Goal: Information Seeking & Learning: Learn about a topic

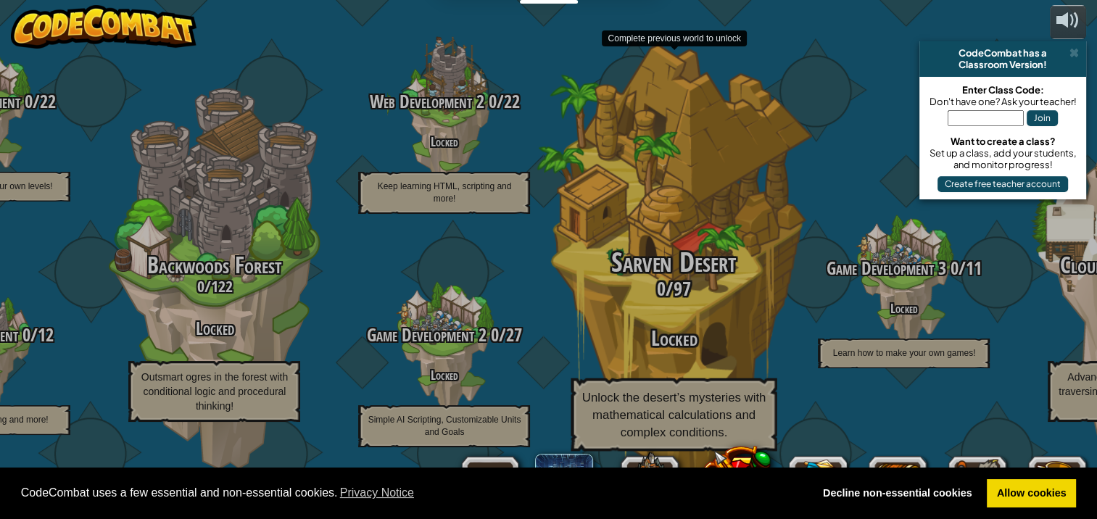
click at [648, 278] on span "Sarven Desert" at bounding box center [674, 263] width 125 height 38
click at [698, 392] on p "Unlock the desert’s mysteries with mathematical calculations and complex condit…" at bounding box center [674, 415] width 206 height 73
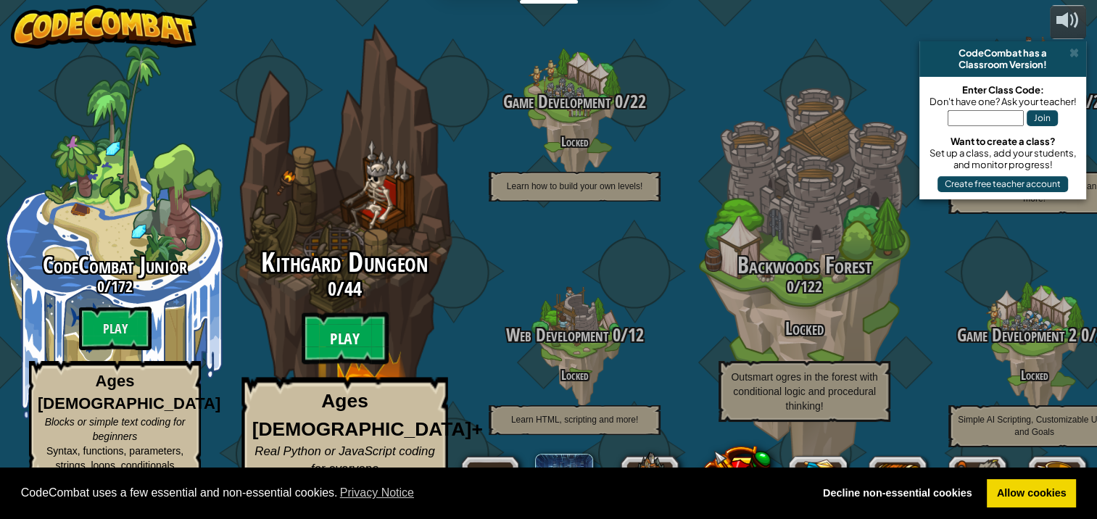
click at [351, 348] on btn "Play" at bounding box center [345, 339] width 87 height 52
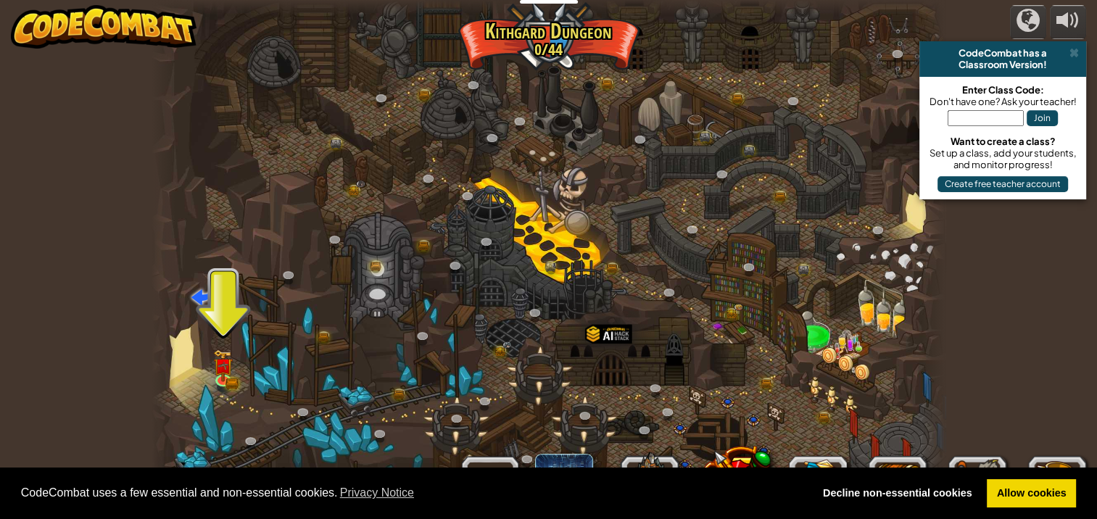
click at [238, 347] on div at bounding box center [549, 259] width 794 height 519
click at [714, 209] on div at bounding box center [549, 259] width 794 height 519
click at [833, 354] on div at bounding box center [549, 259] width 794 height 519
click at [218, 339] on div at bounding box center [549, 259] width 794 height 519
click at [226, 379] on div at bounding box center [223, 378] width 16 height 16
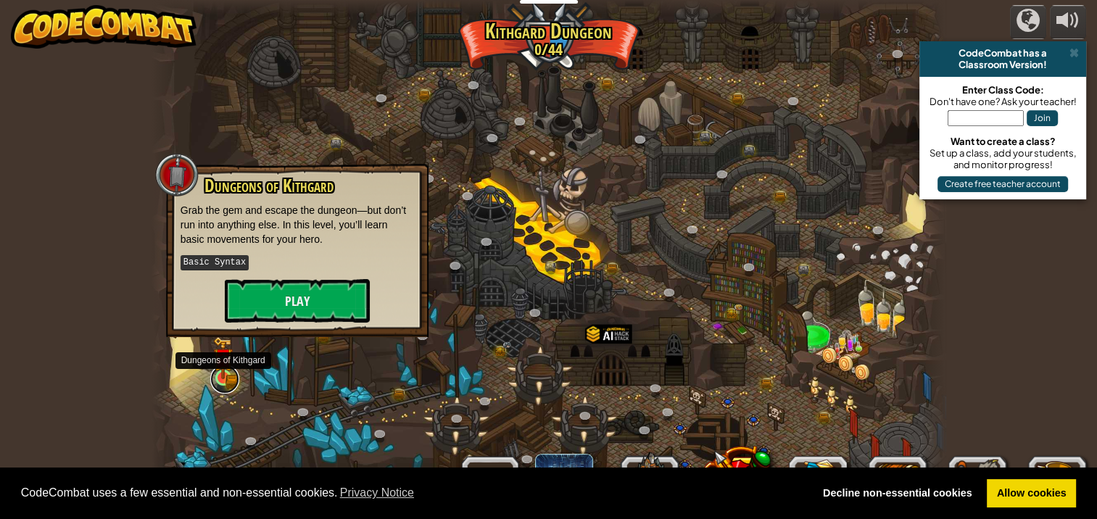
click at [226, 379] on link at bounding box center [224, 379] width 29 height 29
click at [300, 300] on button "Play" at bounding box center [297, 301] width 145 height 44
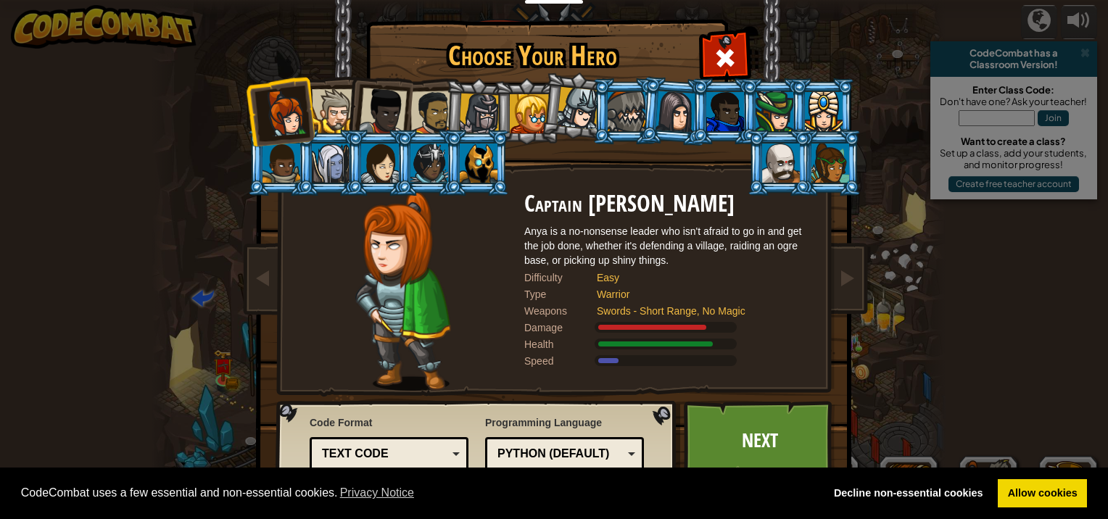
scroll to position [1, 0]
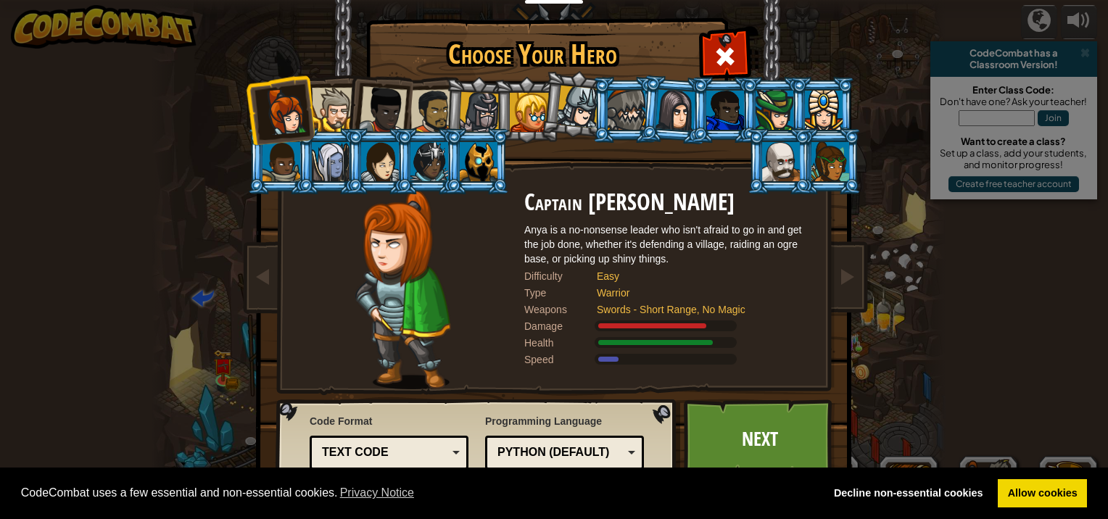
click at [368, 117] on div at bounding box center [383, 110] width 48 height 48
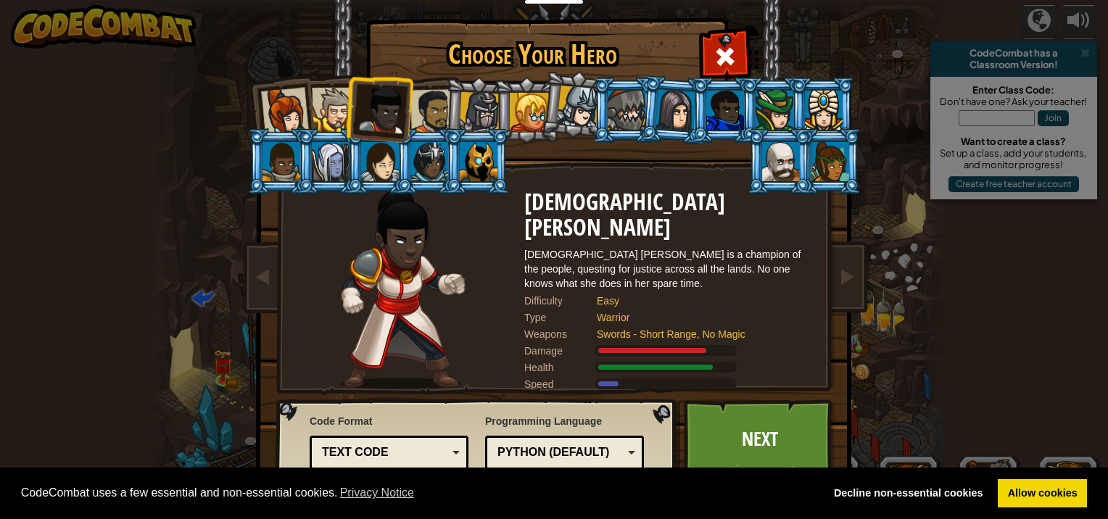
click at [410, 105] on div at bounding box center [432, 111] width 45 height 45
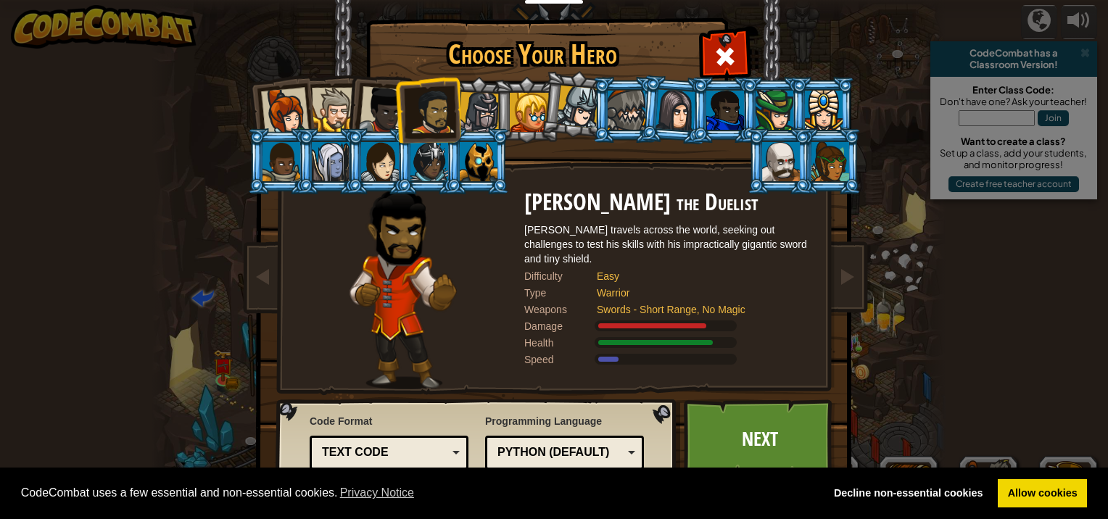
click at [482, 104] on div at bounding box center [479, 112] width 41 height 41
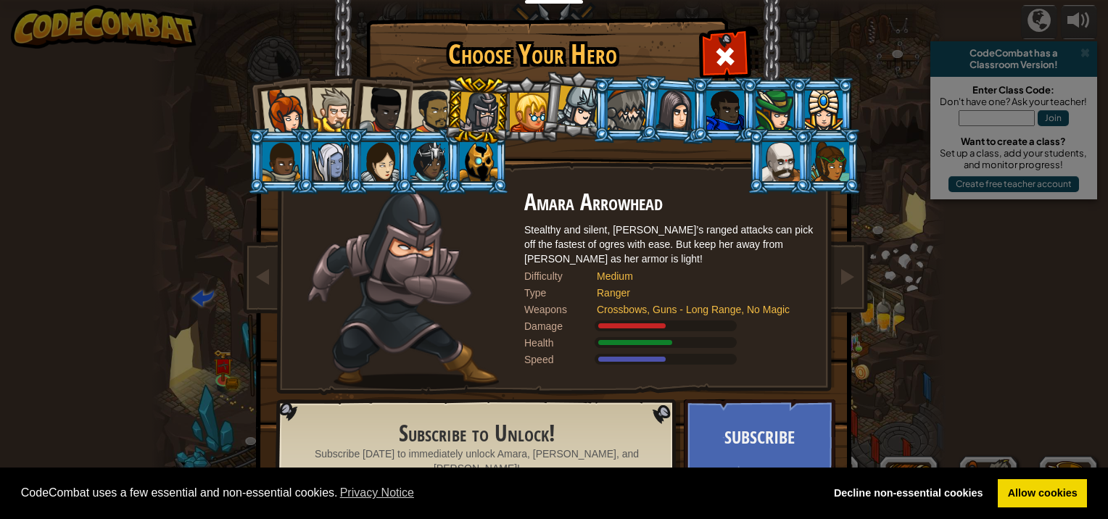
click at [276, 159] on div at bounding box center [282, 161] width 38 height 39
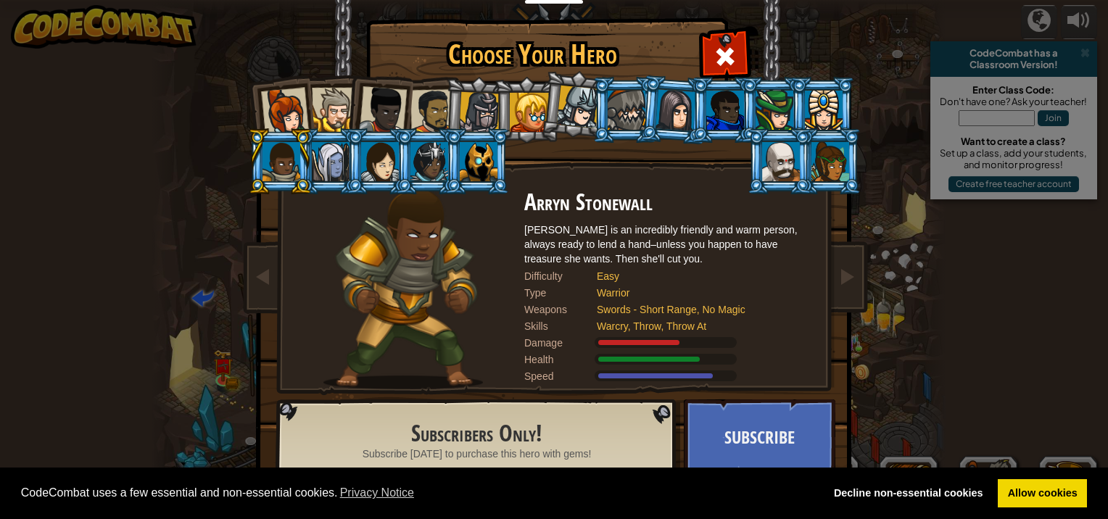
click at [312, 163] on div at bounding box center [331, 161] width 38 height 39
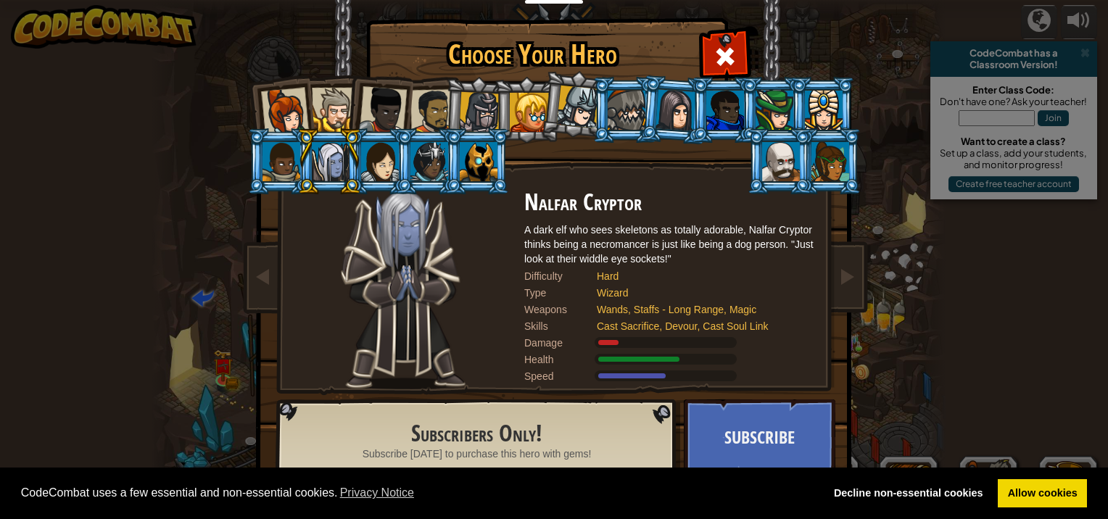
click at [346, 165] on li at bounding box center [329, 161] width 65 height 66
click at [363, 165] on div at bounding box center [380, 161] width 38 height 39
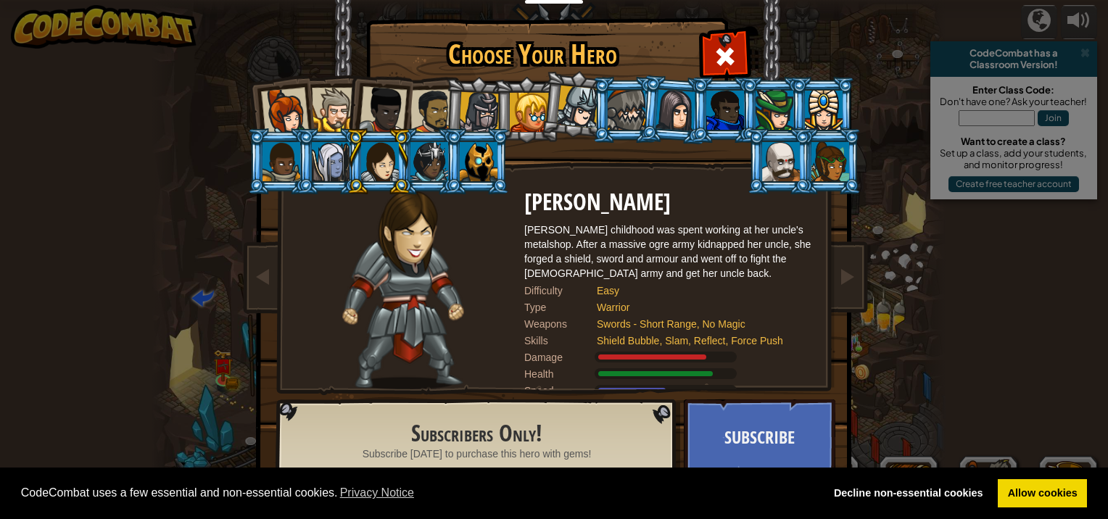
click at [557, 86] on div at bounding box center [578, 107] width 43 height 43
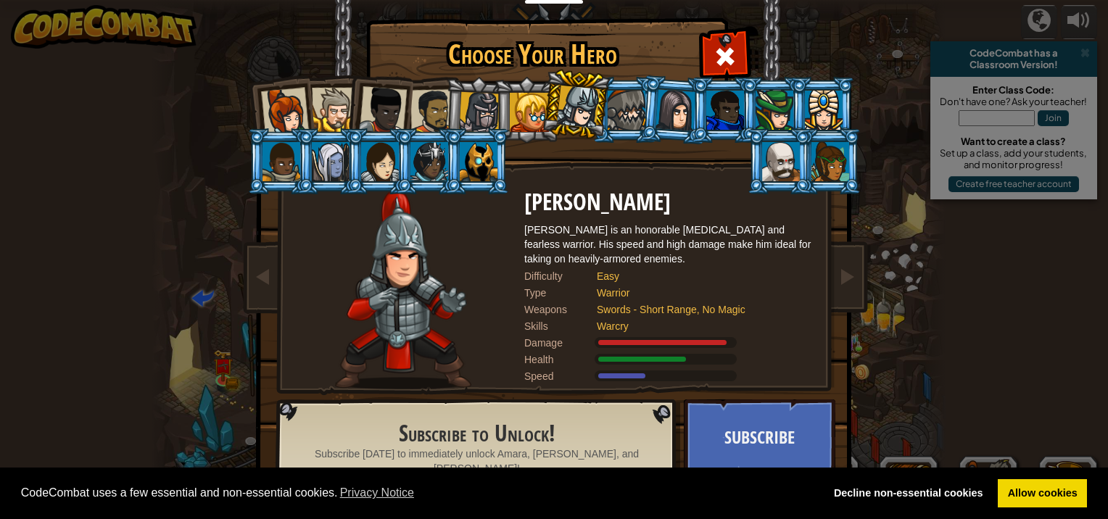
click at [621, 107] on div at bounding box center [627, 110] width 38 height 39
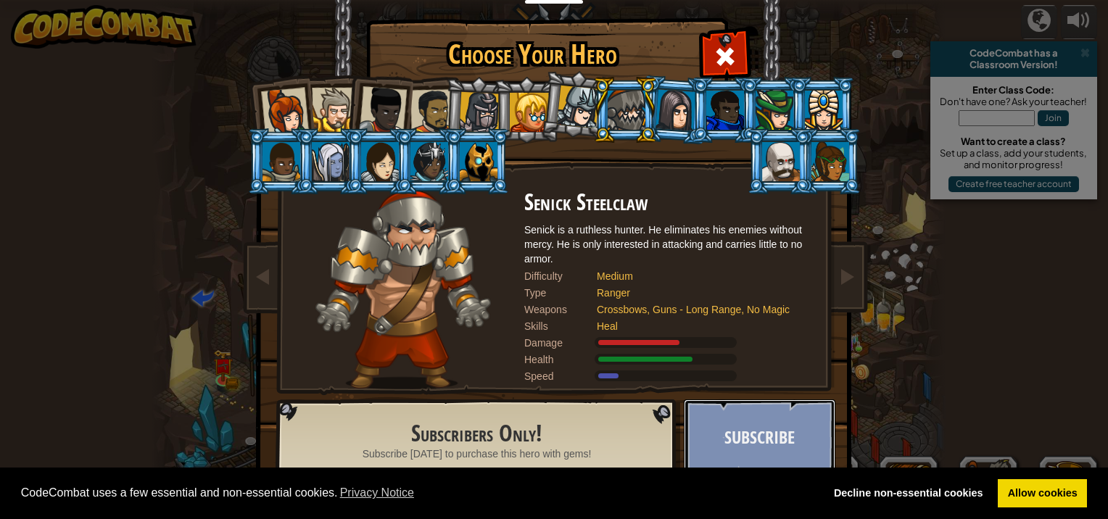
click at [734, 450] on button "Subscribe" at bounding box center [760, 440] width 152 height 80
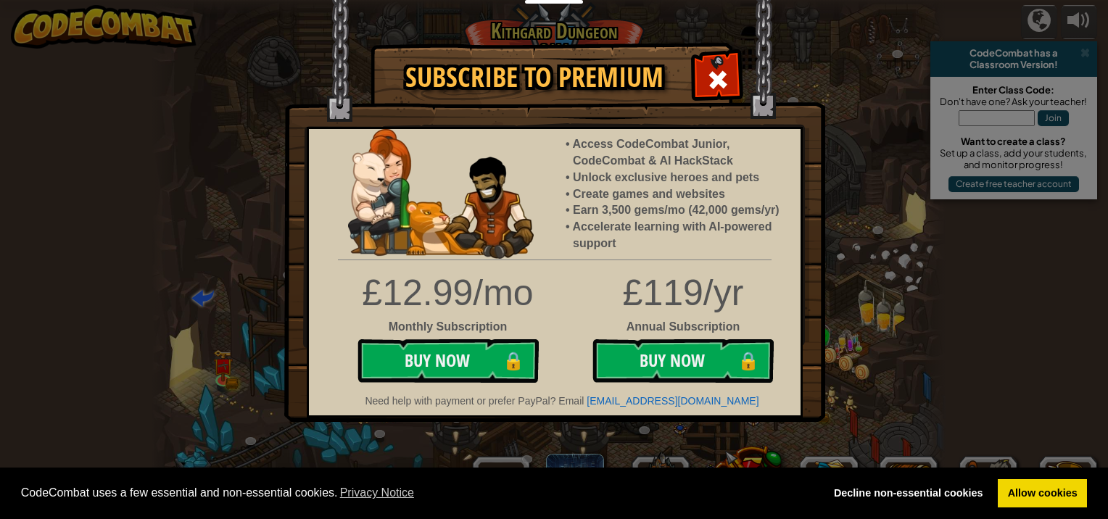
click at [709, 64] on div at bounding box center [718, 78] width 46 height 46
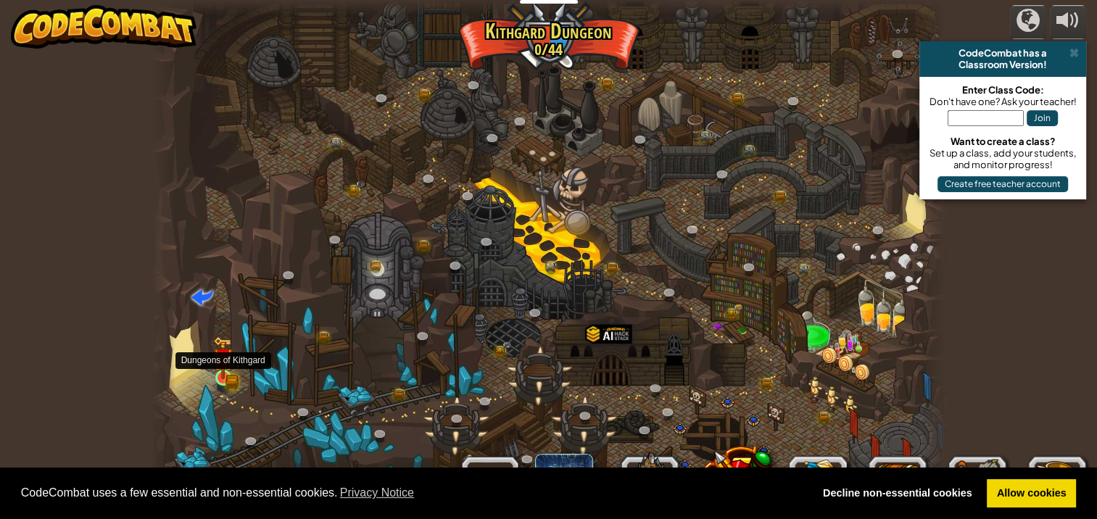
click at [226, 368] on img at bounding box center [223, 358] width 20 height 43
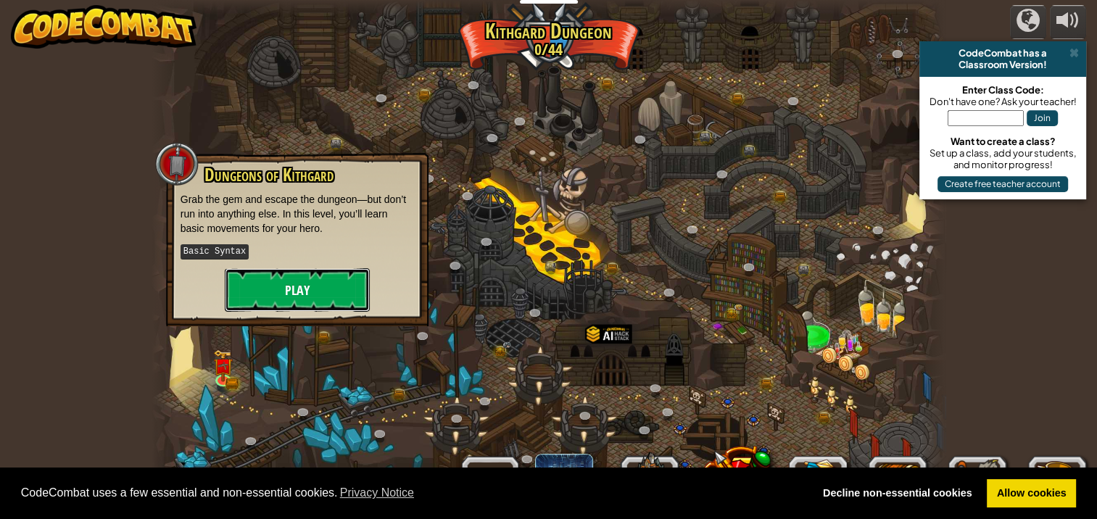
click at [275, 294] on button "Play" at bounding box center [297, 290] width 145 height 44
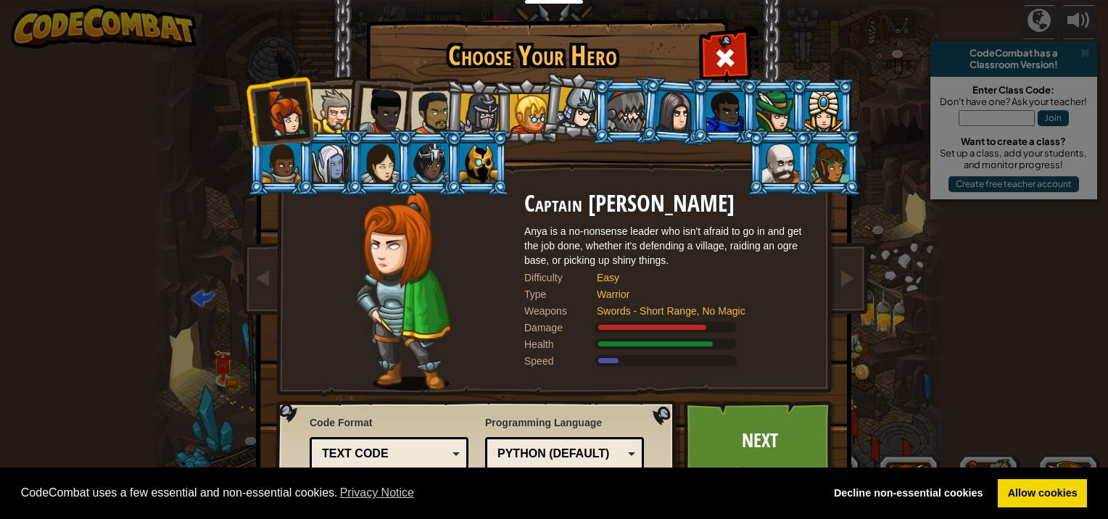
click at [329, 112] on div at bounding box center [334, 111] width 44 height 44
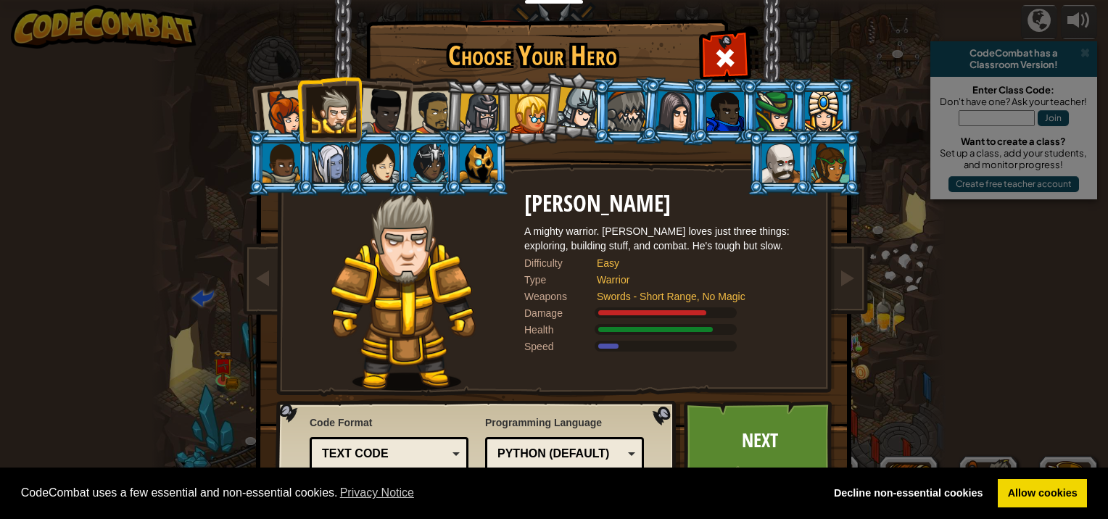
click at [389, 94] on div at bounding box center [383, 112] width 48 height 48
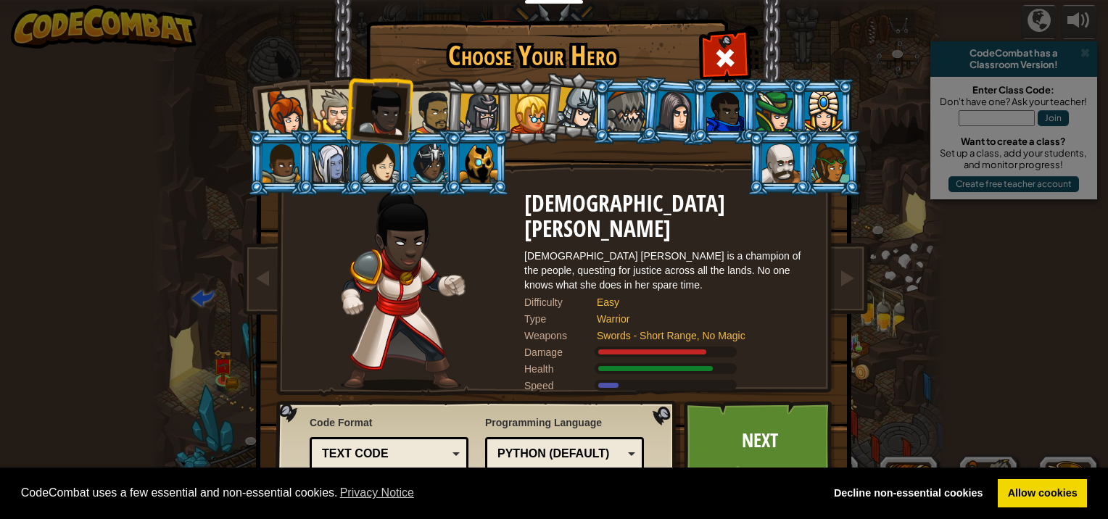
drag, startPoint x: 330, startPoint y: 98, endPoint x: 447, endPoint y: 171, distance: 137.8
click at [331, 101] on div at bounding box center [334, 111] width 44 height 44
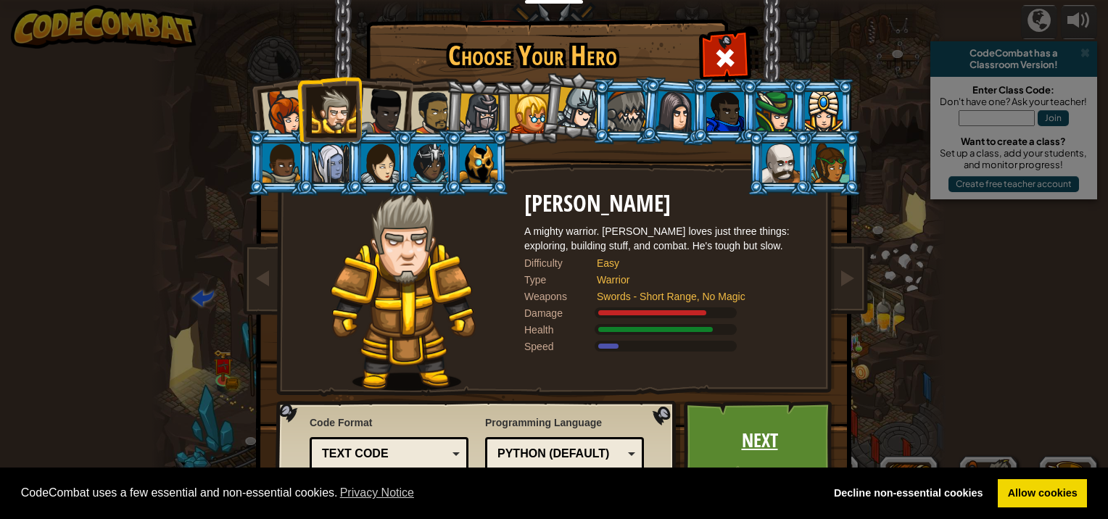
click at [808, 444] on link "Next" at bounding box center [760, 441] width 152 height 80
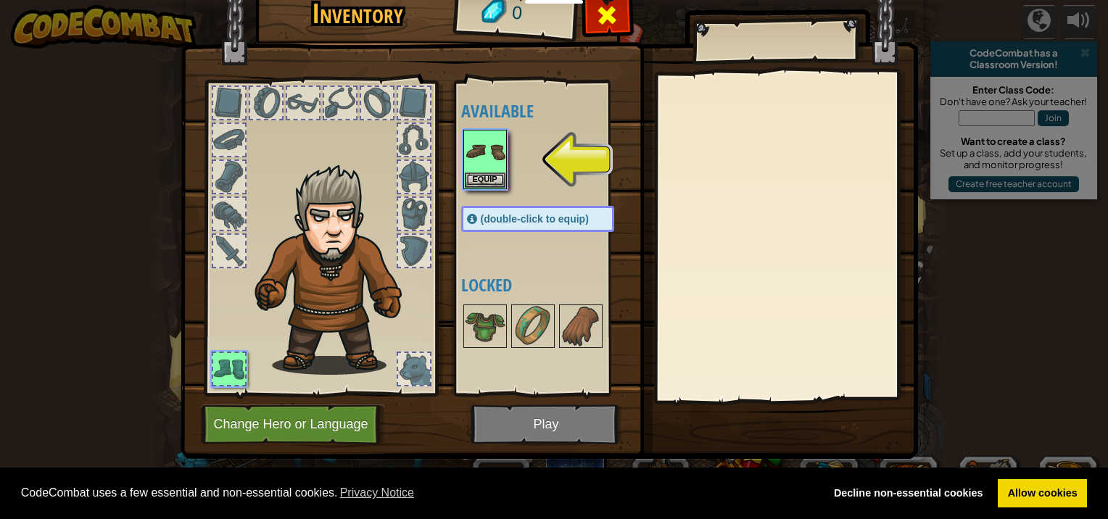
click at [612, 9] on span at bounding box center [606, 15] width 23 height 23
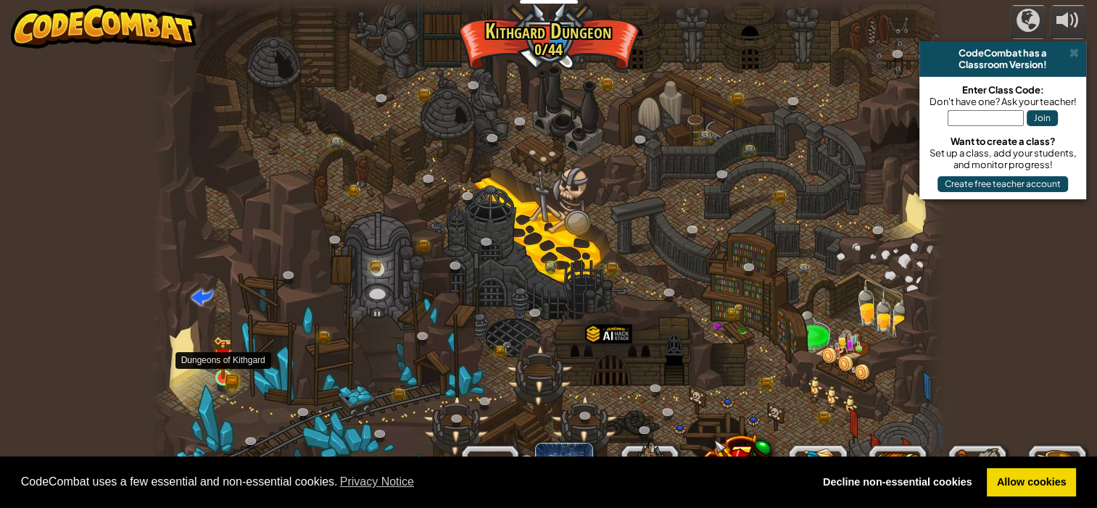
click at [217, 371] on img at bounding box center [223, 358] width 20 height 43
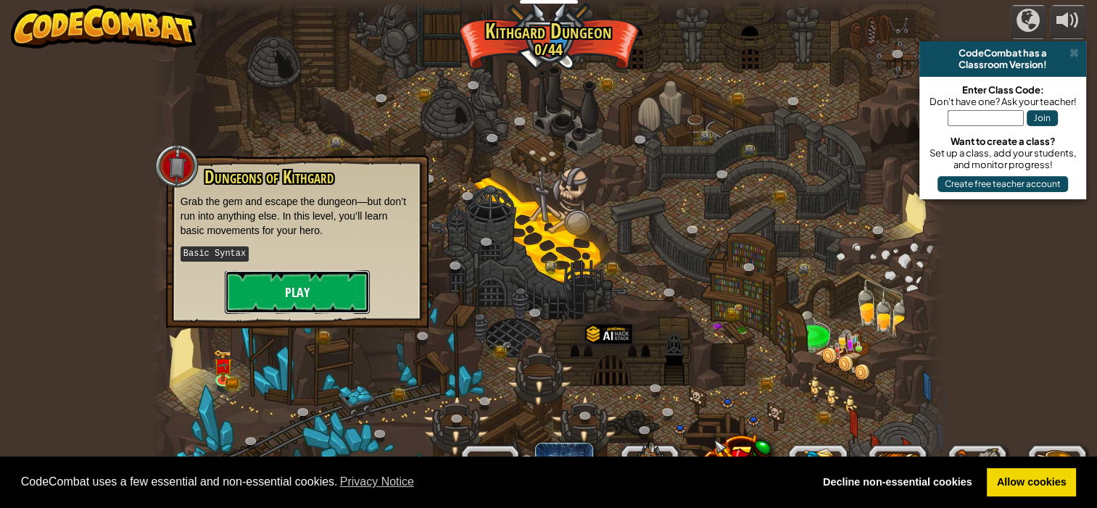
click at [258, 308] on button "Play" at bounding box center [297, 293] width 145 height 44
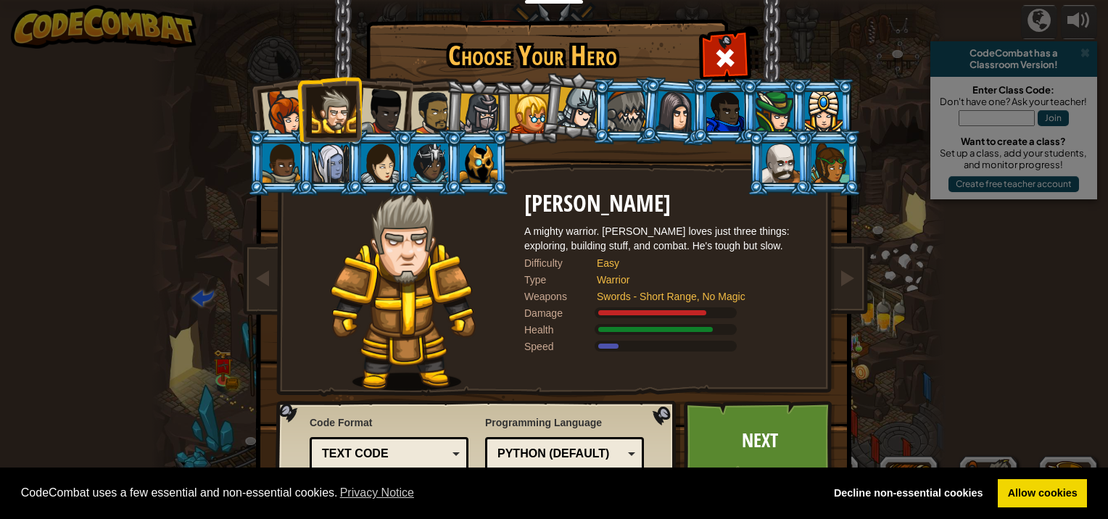
click at [524, 123] on div at bounding box center [529, 113] width 39 height 39
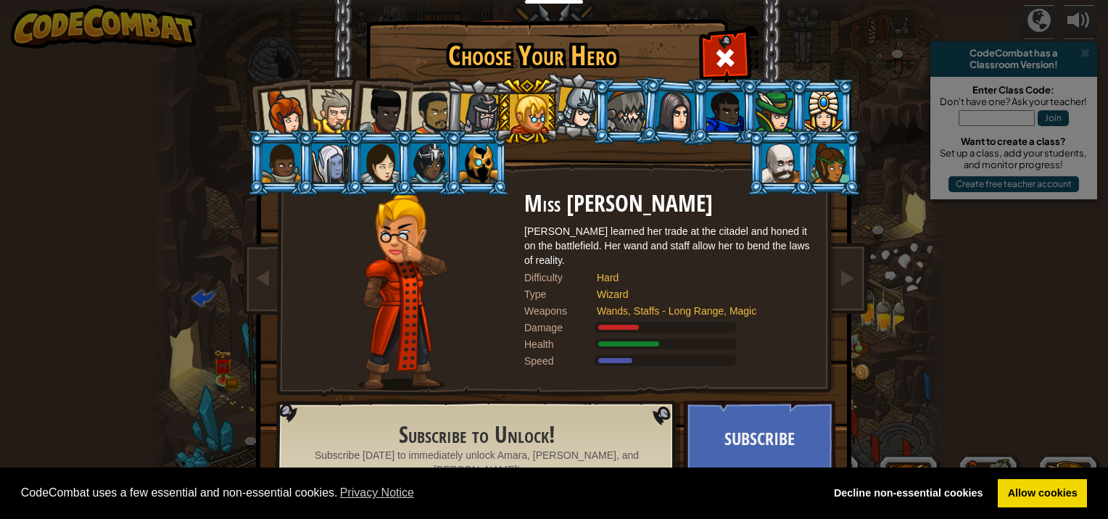
click at [468, 171] on div at bounding box center [479, 163] width 38 height 39
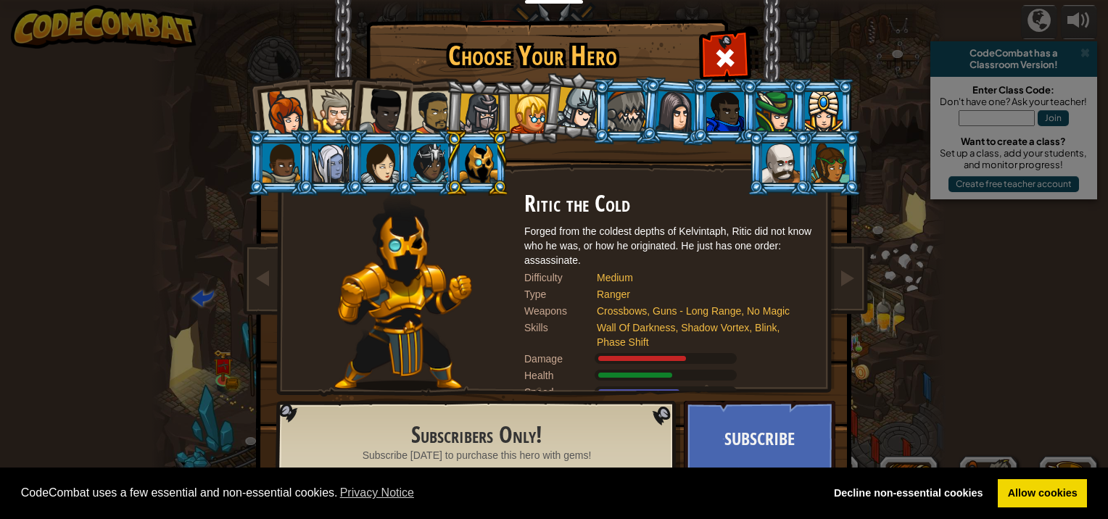
click at [331, 100] on div at bounding box center [334, 111] width 44 height 44
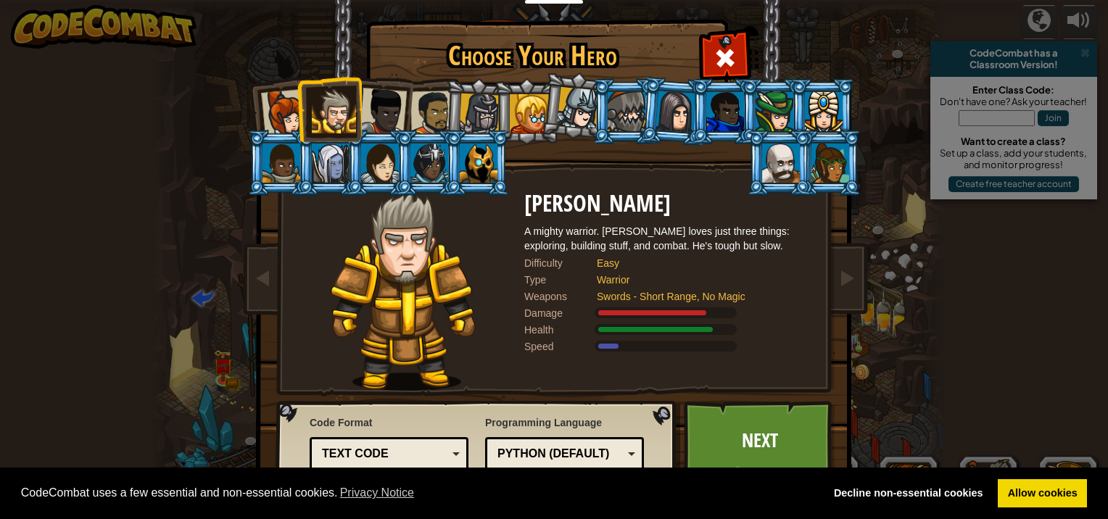
click at [772, 102] on div at bounding box center [775, 111] width 38 height 39
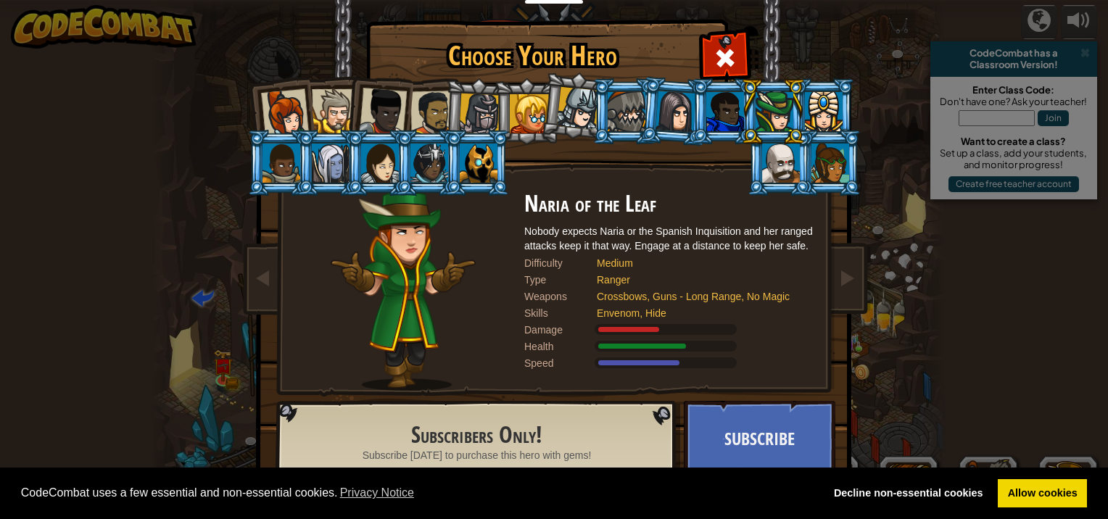
click at [682, 101] on div at bounding box center [676, 111] width 41 height 41
click at [583, 78] on ol at bounding box center [554, 78] width 598 height 0
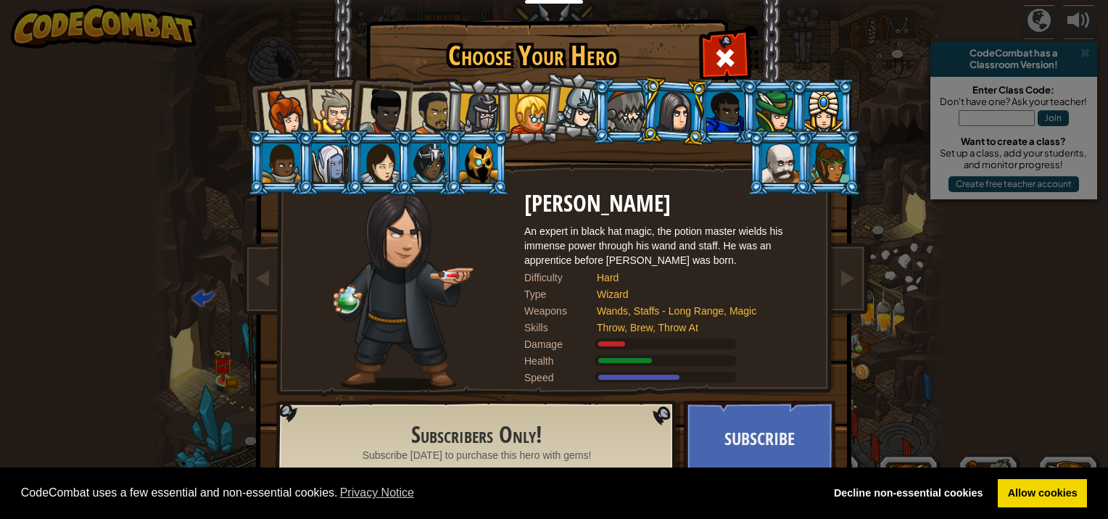
click at [577, 114] on div at bounding box center [578, 108] width 43 height 43
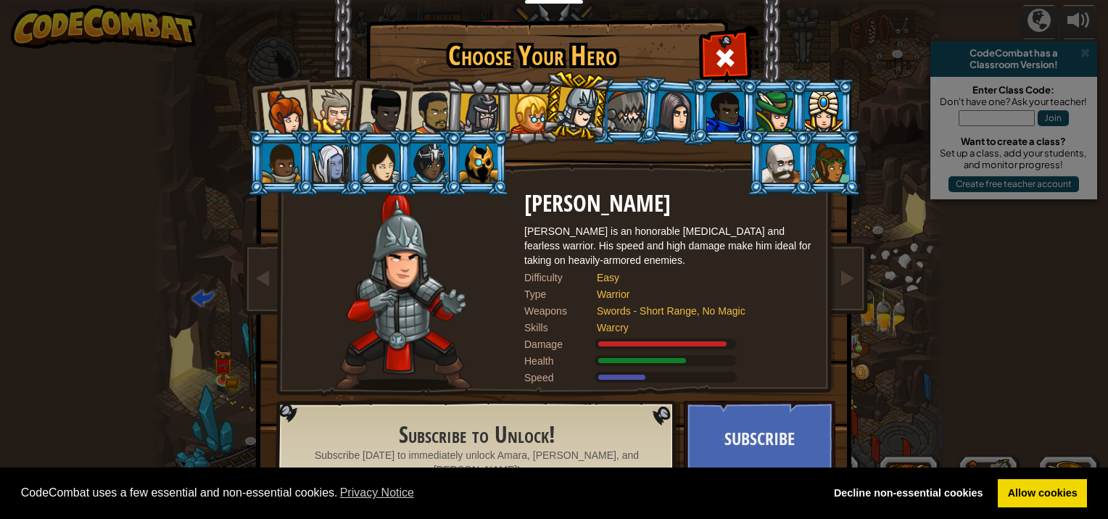
click at [532, 109] on div at bounding box center [529, 113] width 39 height 39
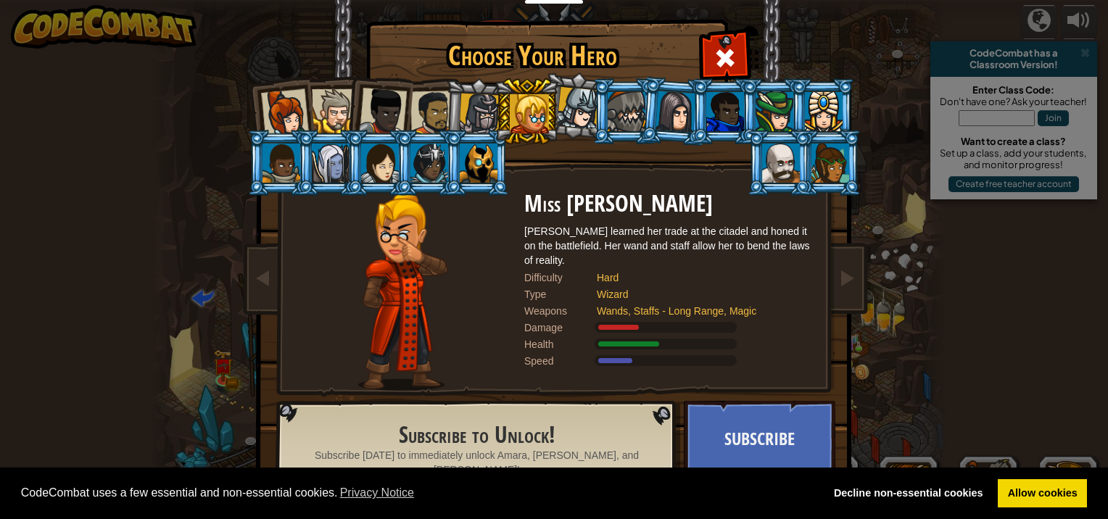
click at [494, 107] on li at bounding box center [526, 111] width 65 height 66
click at [480, 107] on div at bounding box center [479, 114] width 41 height 41
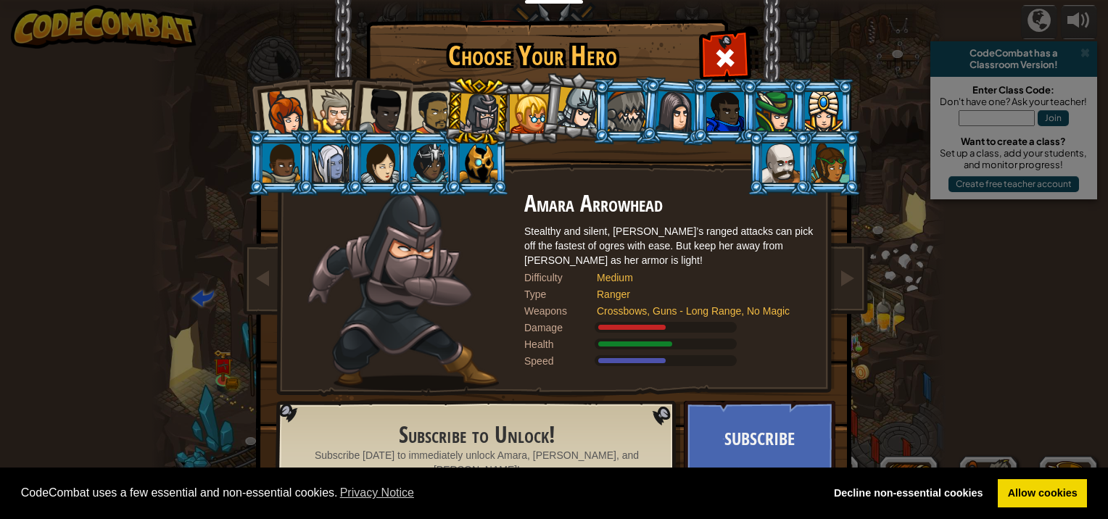
click at [431, 102] on div at bounding box center [432, 113] width 45 height 45
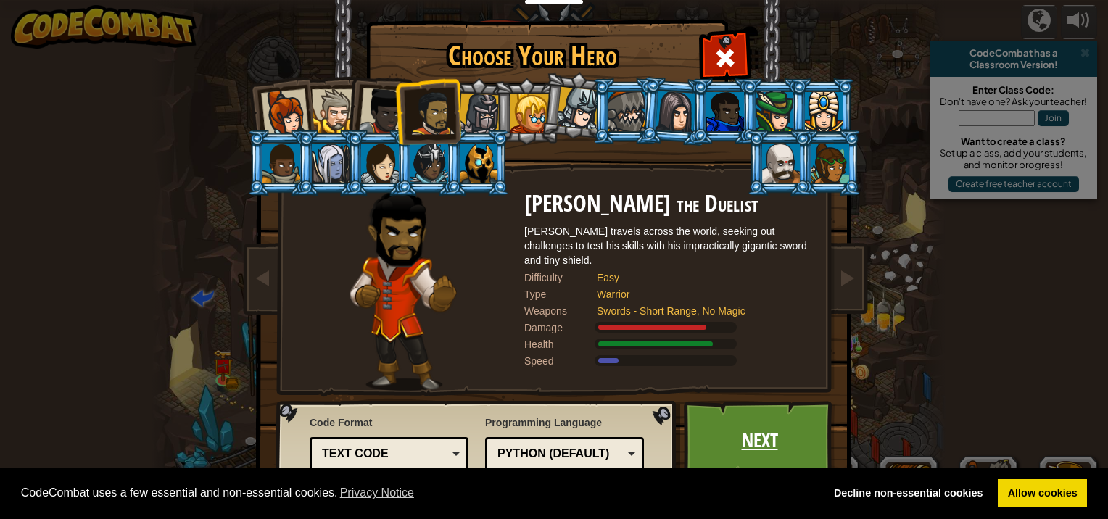
click at [727, 432] on link "Next" at bounding box center [760, 441] width 152 height 80
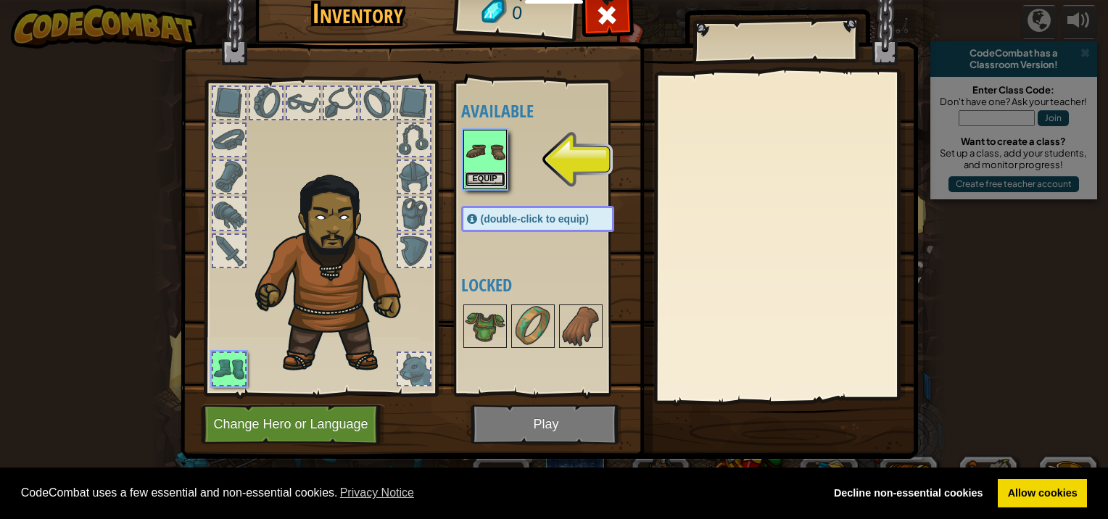
click at [478, 173] on button "Equip" at bounding box center [485, 179] width 41 height 15
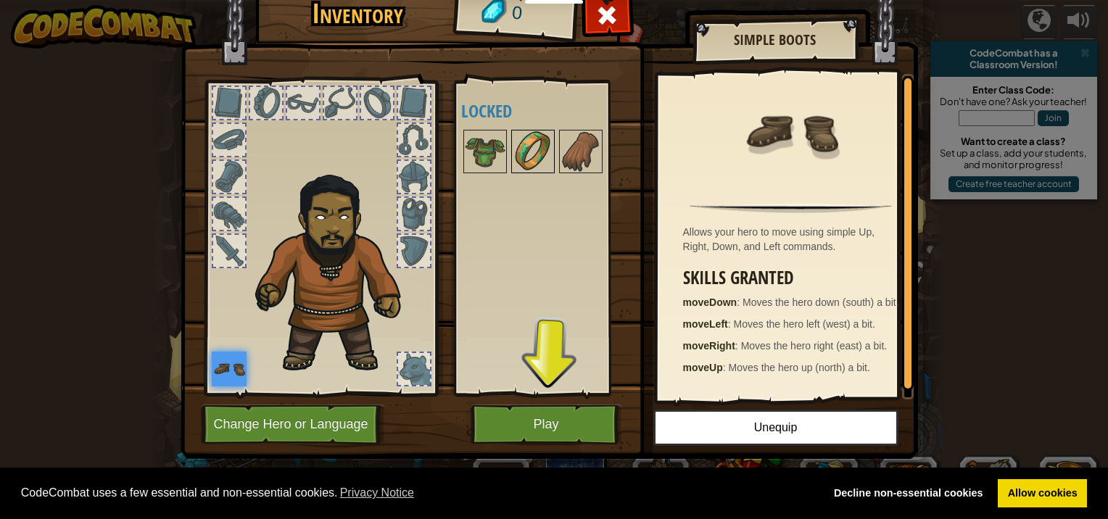
click at [541, 147] on img at bounding box center [533, 151] width 41 height 41
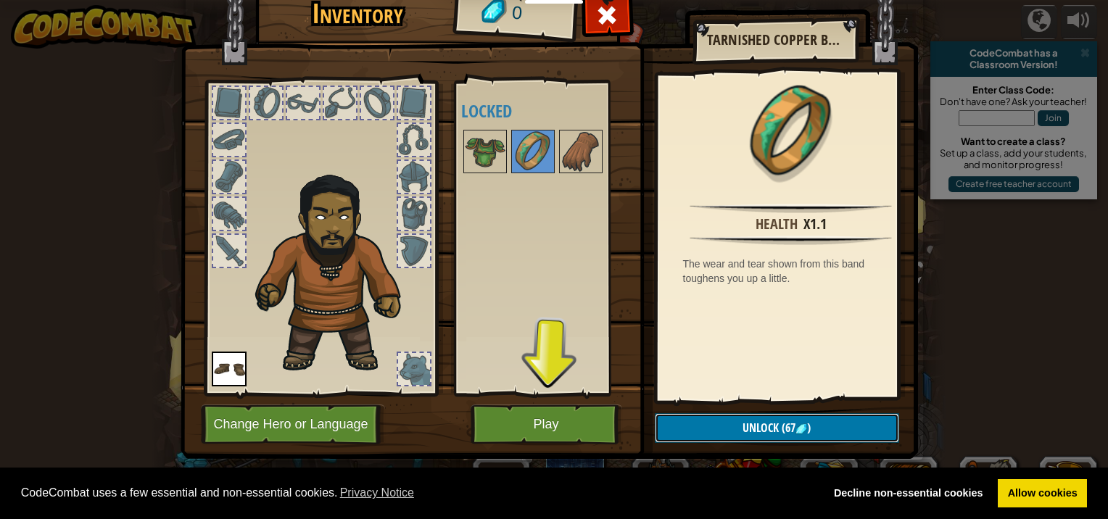
click at [748, 425] on span "Unlock" at bounding box center [761, 428] width 36 height 16
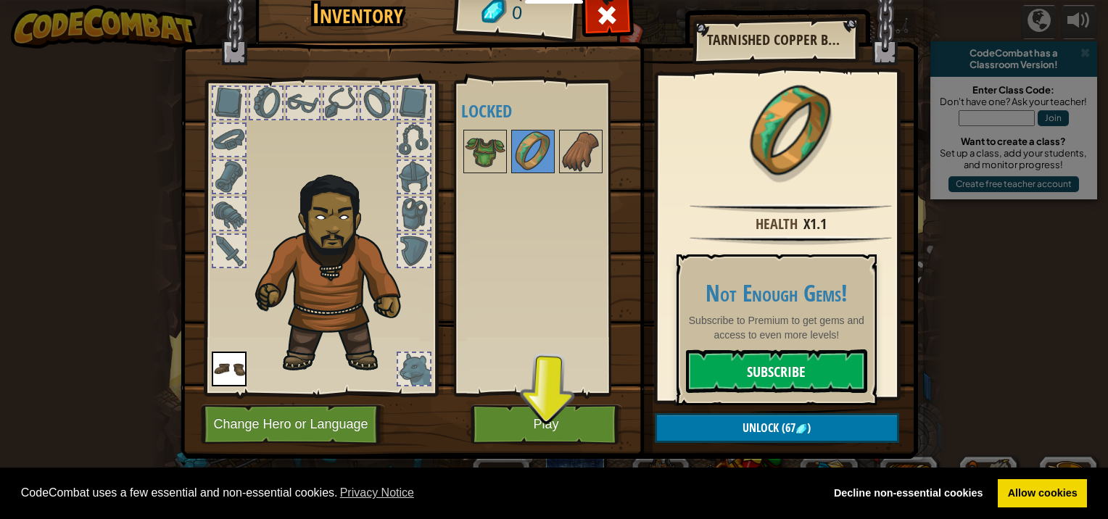
click at [772, 371] on link "Subscribe" at bounding box center [776, 372] width 181 height 44
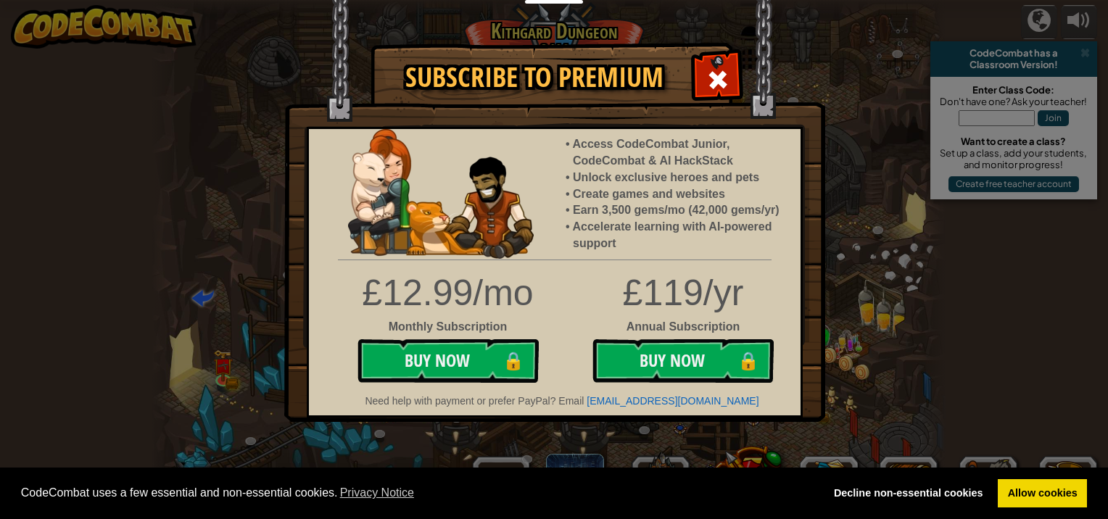
drag, startPoint x: 709, startPoint y: 70, endPoint x: 707, endPoint y: 81, distance: 11.0
click at [709, 76] on span at bounding box center [717, 79] width 23 height 23
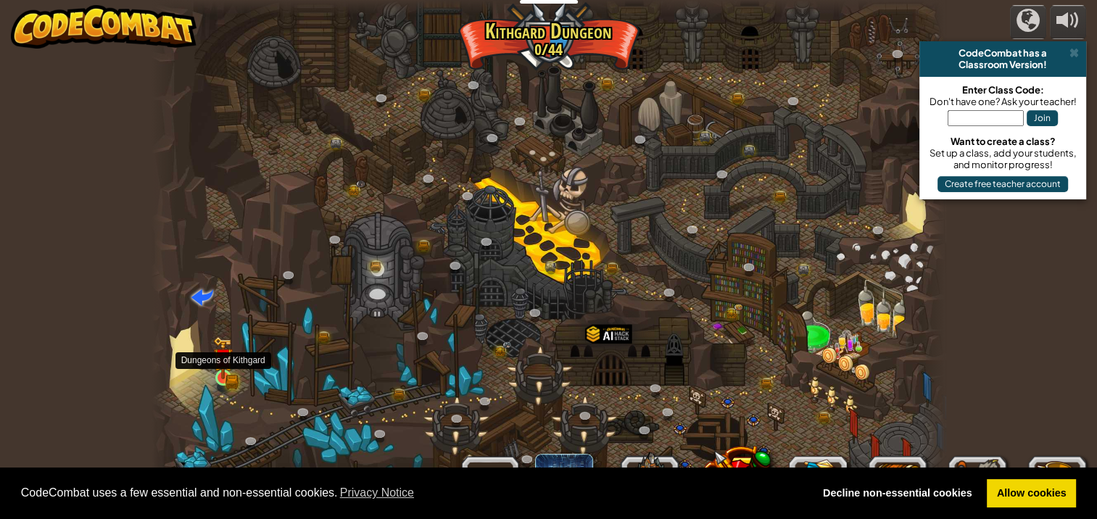
click at [225, 370] on img at bounding box center [223, 358] width 20 height 43
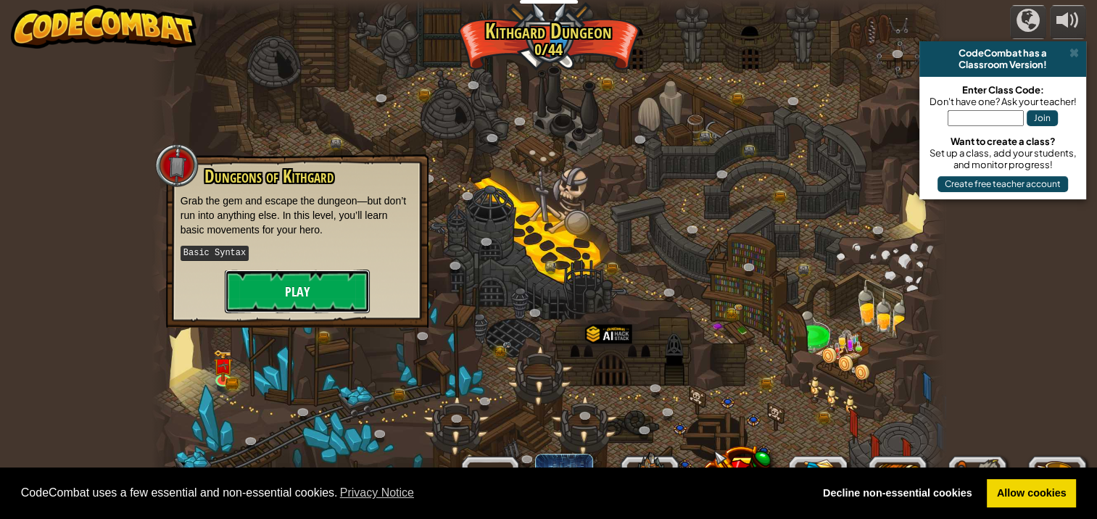
click at [287, 305] on button "Play" at bounding box center [297, 292] width 145 height 44
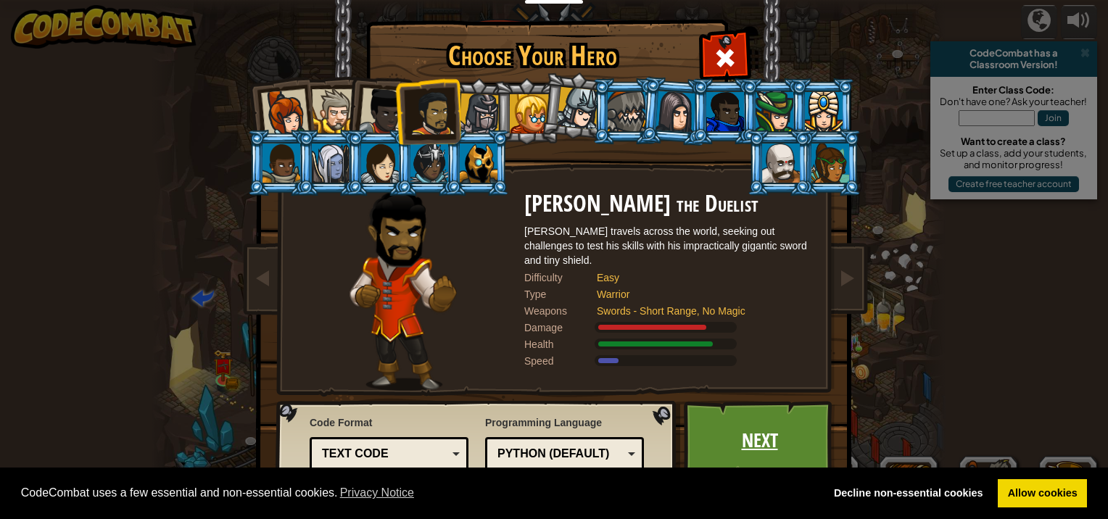
click at [709, 432] on link "Next" at bounding box center [760, 441] width 152 height 80
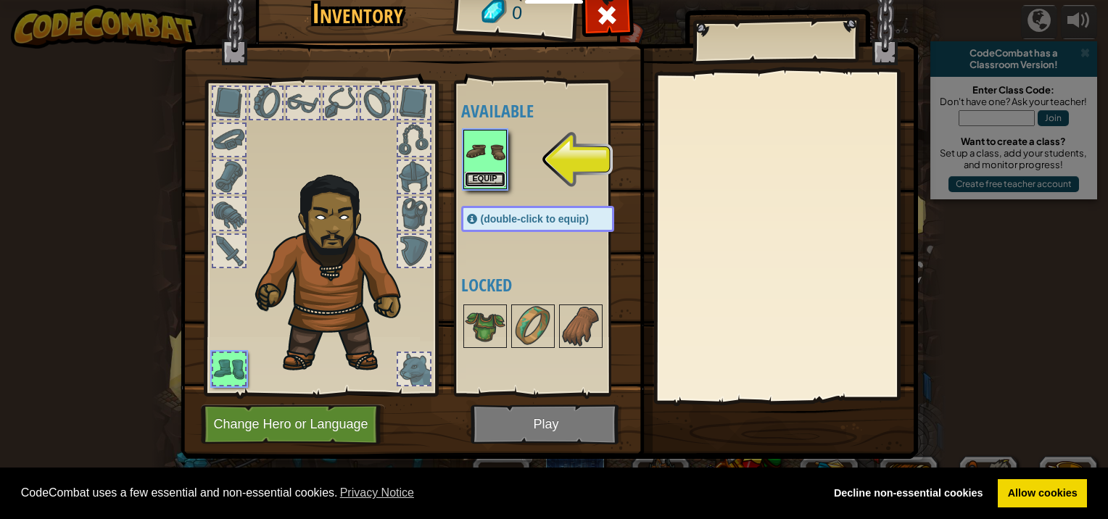
click at [492, 179] on button "Equip" at bounding box center [485, 179] width 41 height 15
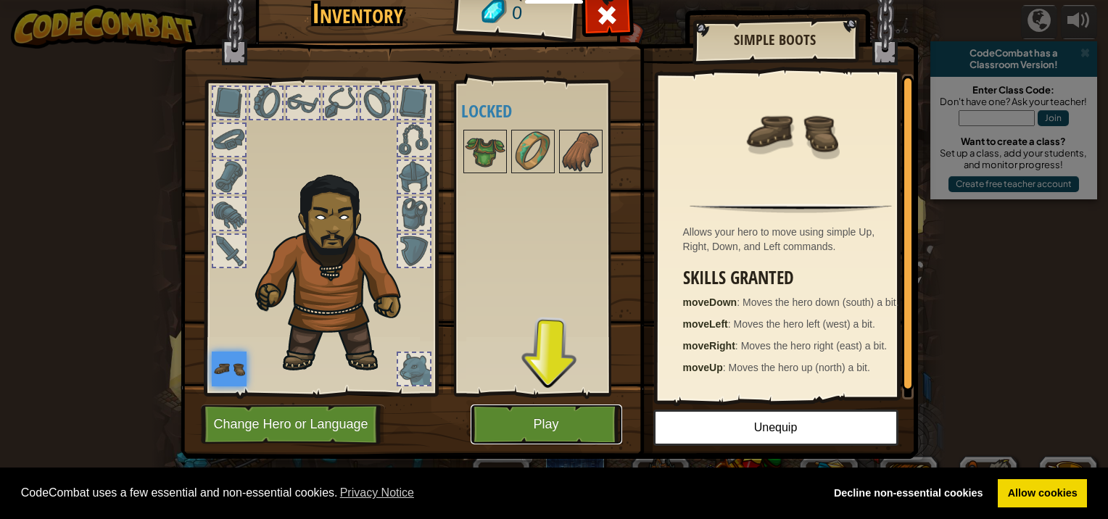
click at [523, 417] on button "Play" at bounding box center [547, 425] width 152 height 40
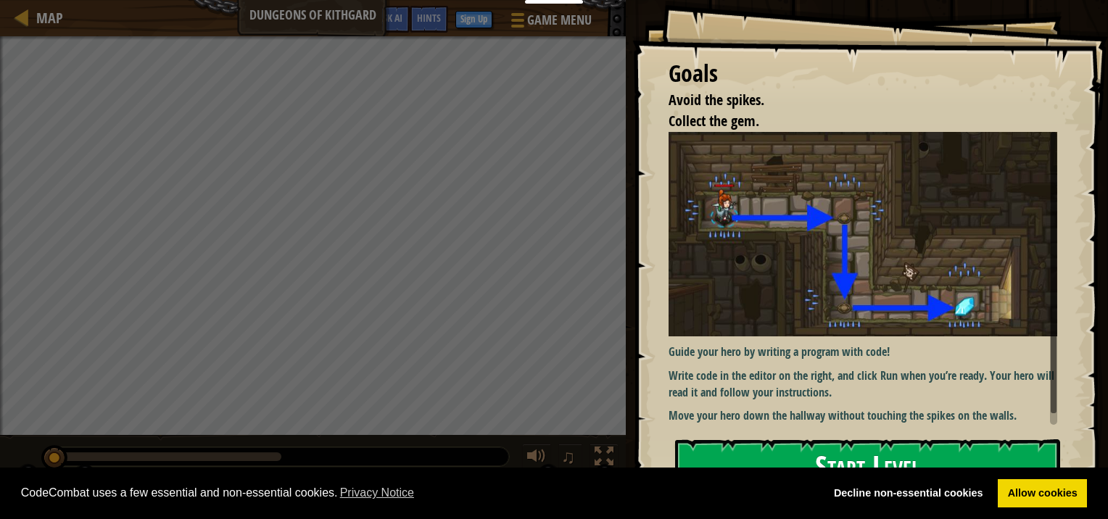
click at [980, 452] on button "Start Level" at bounding box center [867, 468] width 385 height 57
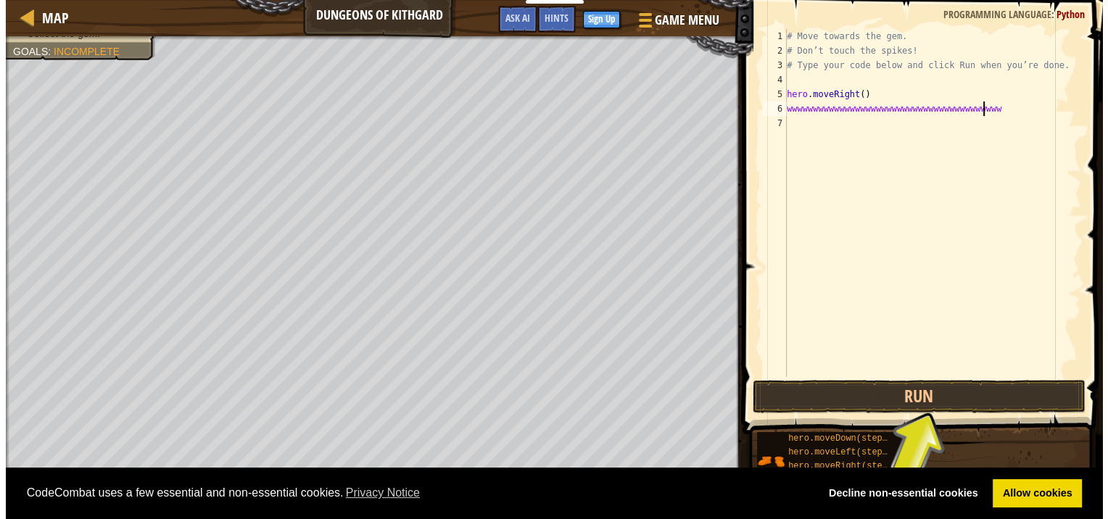
scroll to position [7, 15]
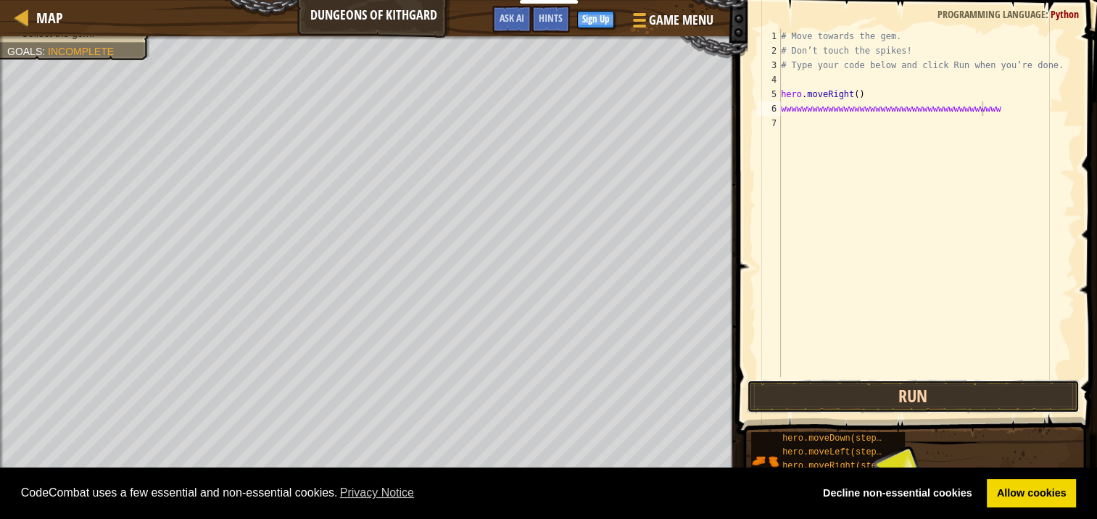
click at [969, 397] on button "Run" at bounding box center [913, 396] width 333 height 33
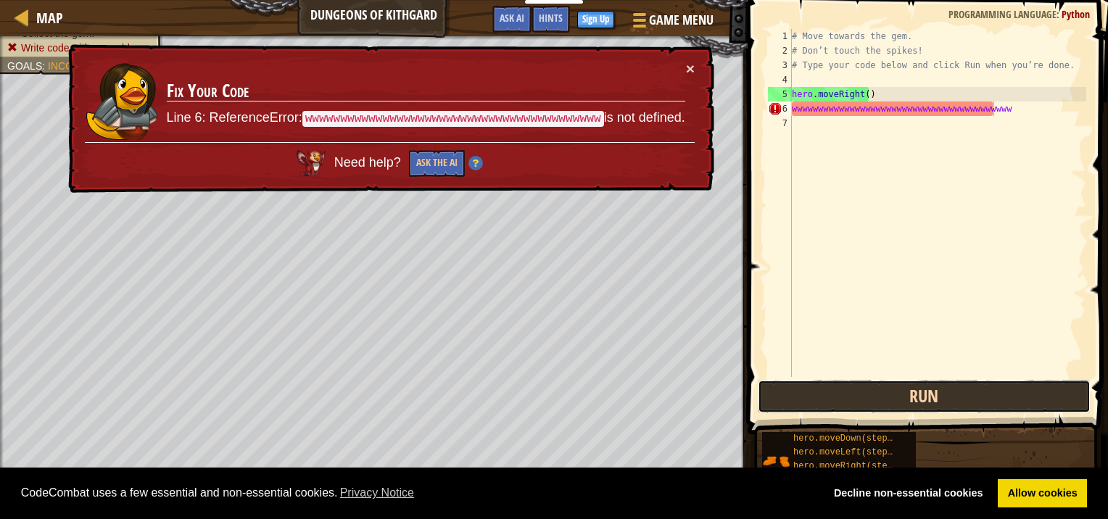
click at [964, 395] on button "Run" at bounding box center [924, 396] width 333 height 33
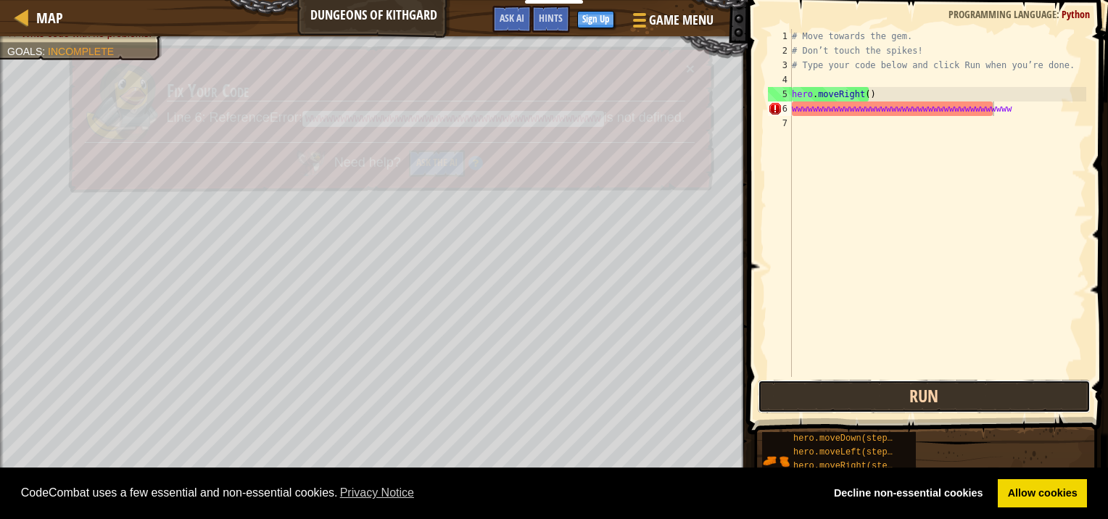
click at [964, 395] on button "Run" at bounding box center [924, 396] width 333 height 33
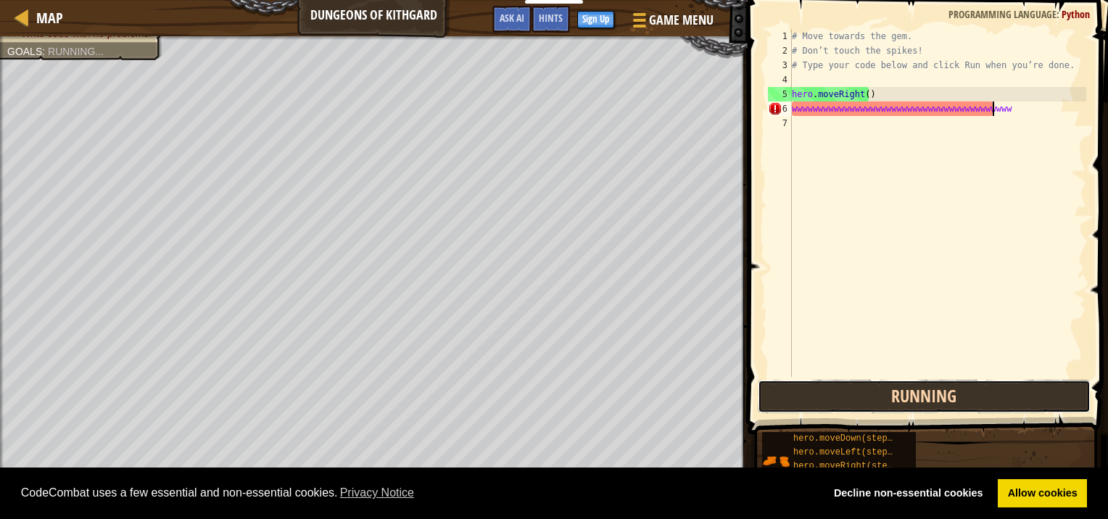
click at [964, 395] on button "Running" at bounding box center [924, 396] width 333 height 33
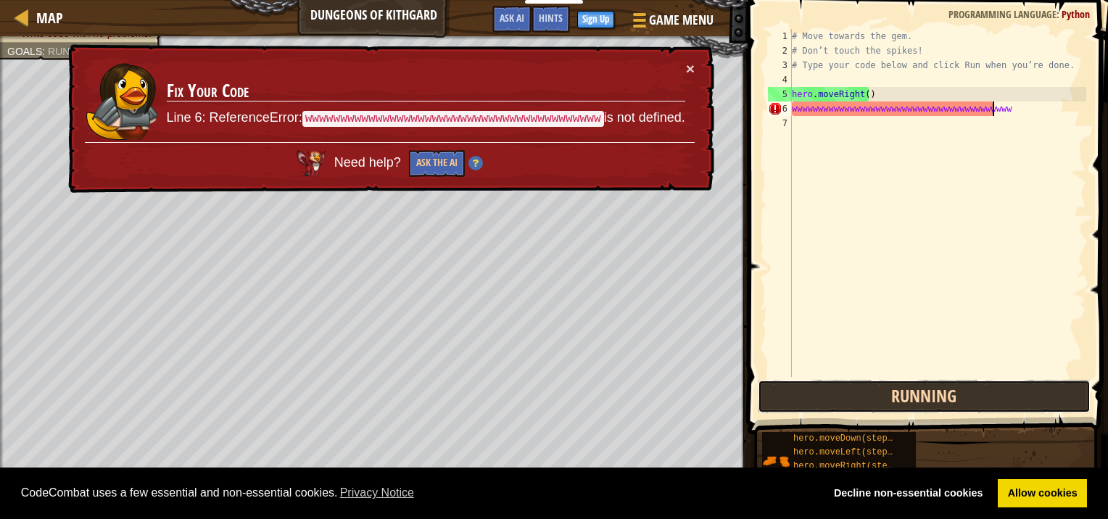
click at [964, 395] on button "Running" at bounding box center [924, 396] width 333 height 33
click at [964, 395] on button "Run" at bounding box center [924, 396] width 333 height 33
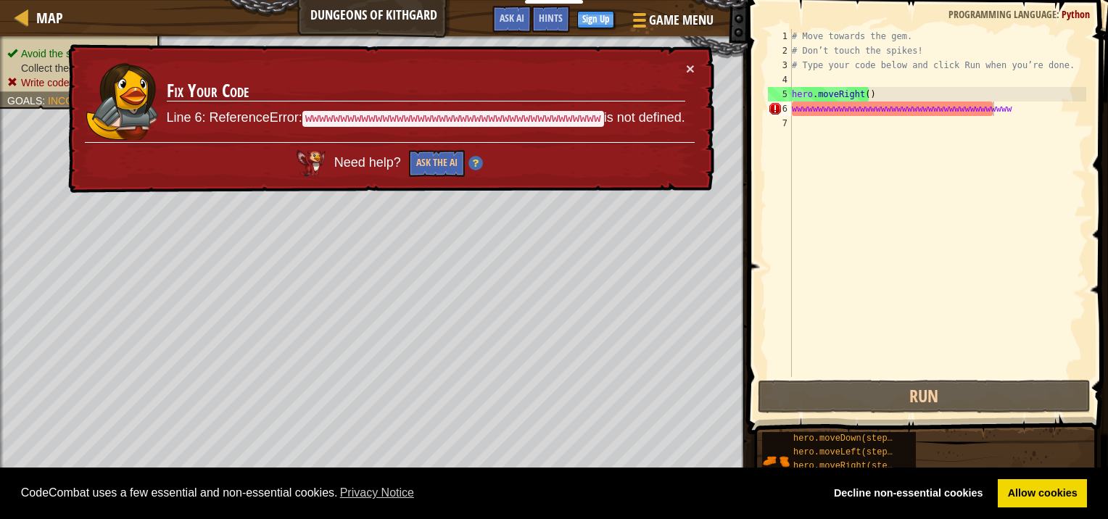
click at [688, 58] on div "× Fix Your Code Line 6: ReferenceError: wwwwwwwwwwwwwwwwwwwwwwwwwwwwwwwwwwwwwww…" at bounding box center [390, 118] width 652 height 160
click at [684, 67] on td "Fix Your Code Line 6: ReferenceError: wwwwwwwwwwwwwwwwwwwwwwwwwwwwwwwwwwwwwwwww…" at bounding box center [425, 101] width 521 height 84
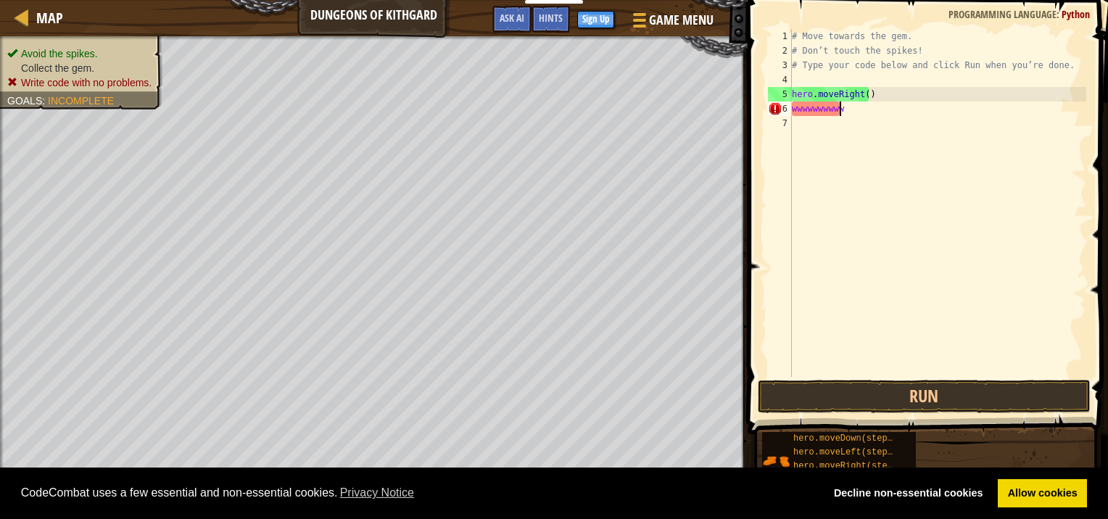
scroll to position [7, 0]
type textarea "w"
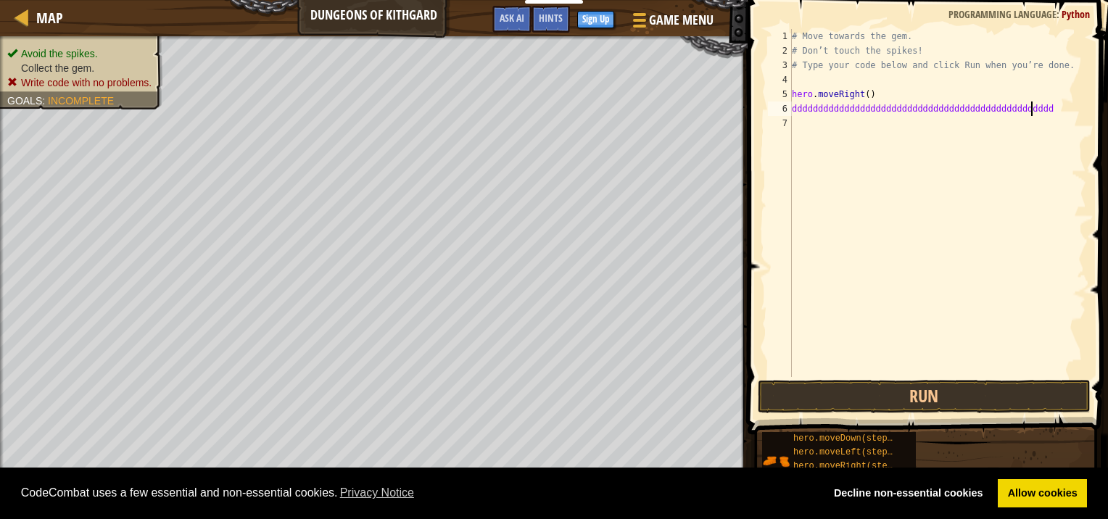
type textarea "dddddddddddddddddddddddddddddddddddddddddddddddddddd"
type textarea "w"
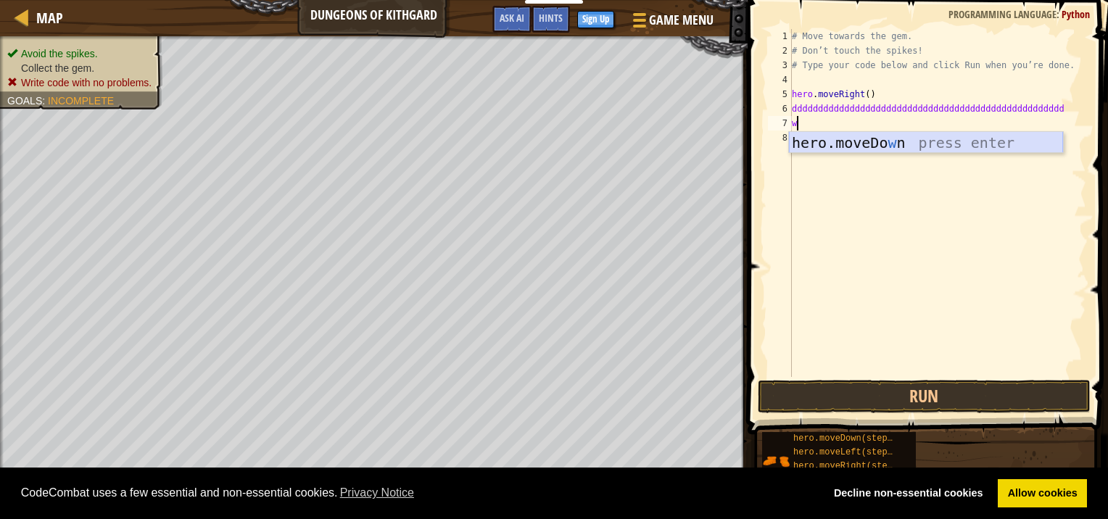
click at [917, 149] on div "hero.moveDo w n press enter" at bounding box center [926, 164] width 274 height 65
click at [917, 145] on div "# Move towards the gem. # Don’t touch the spikes! # Type your code below and cl…" at bounding box center [937, 217] width 297 height 377
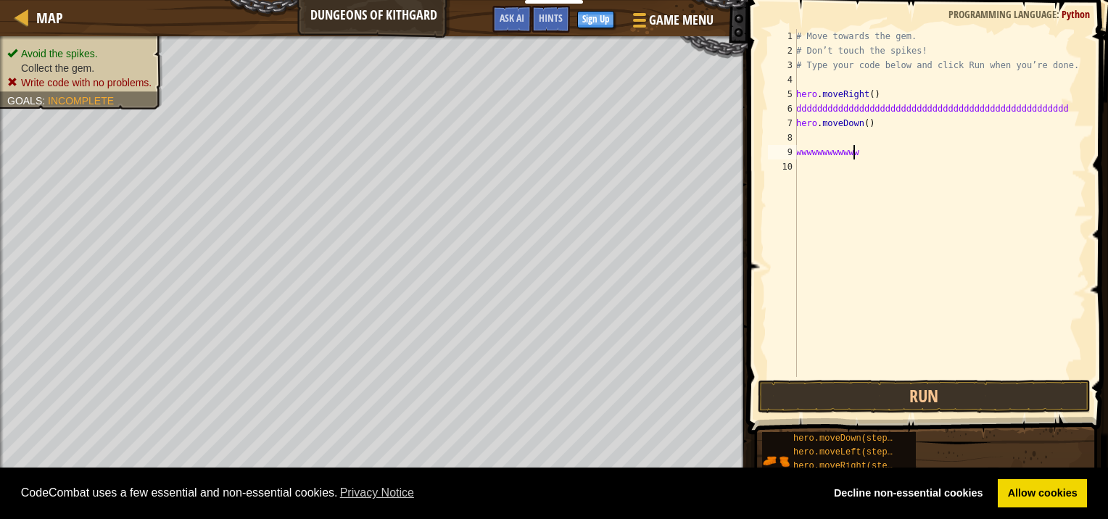
scroll to position [7, 4]
type textarea "wwwwwwwwwwww"
click at [963, 395] on button "Run" at bounding box center [924, 396] width 333 height 33
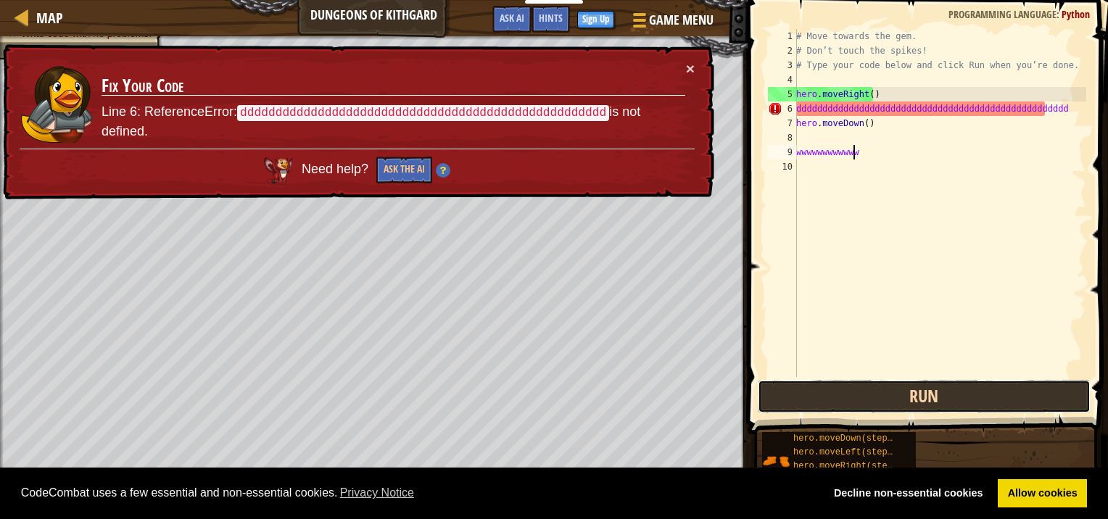
click at [981, 400] on button "Run" at bounding box center [924, 396] width 333 height 33
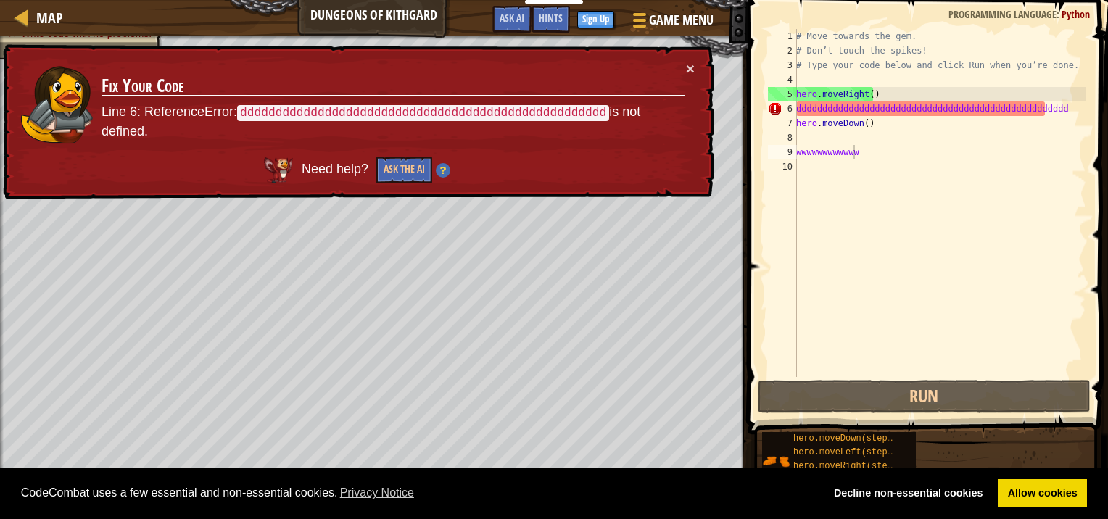
drag, startPoint x: 394, startPoint y: 143, endPoint x: 398, endPoint y: 162, distance: 19.4
click at [395, 145] on div "Need help? Ask the AI" at bounding box center [357, 167] width 676 height 46
click at [398, 162] on button "Ask the AI" at bounding box center [404, 171] width 57 height 28
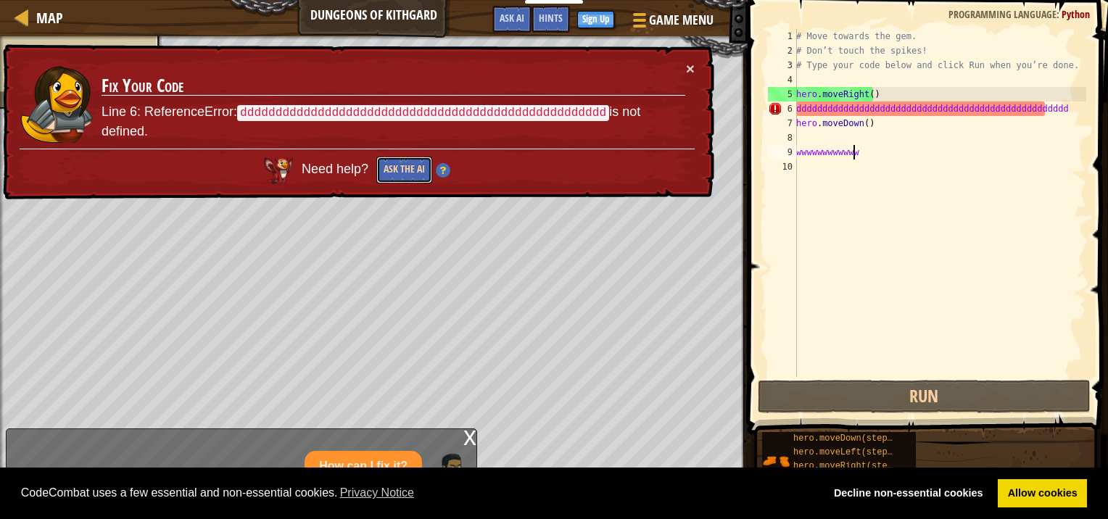
click at [413, 160] on button "Ask the AI" at bounding box center [404, 171] width 56 height 28
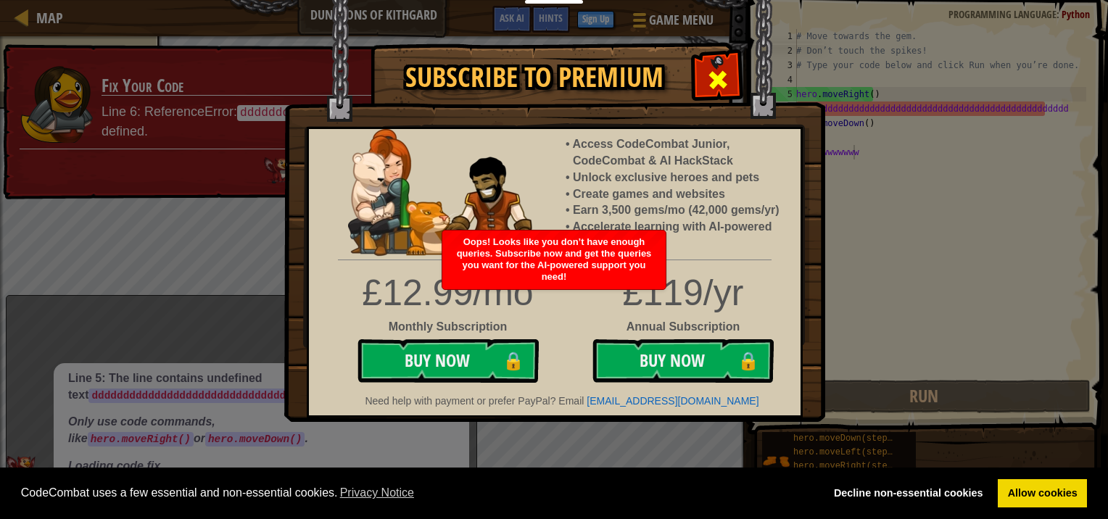
click at [723, 81] on span at bounding box center [717, 79] width 23 height 23
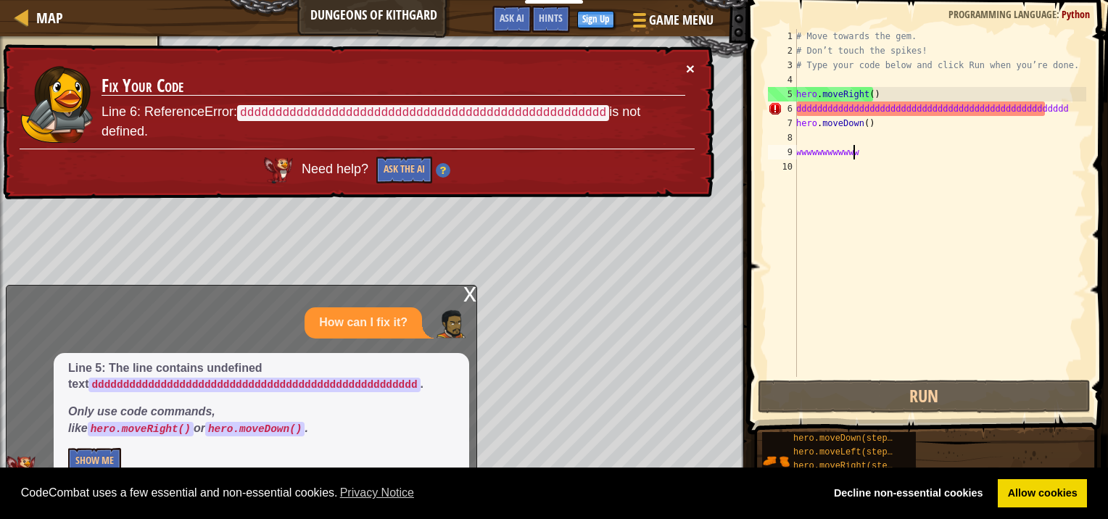
click at [688, 65] on button "×" at bounding box center [690, 69] width 9 height 15
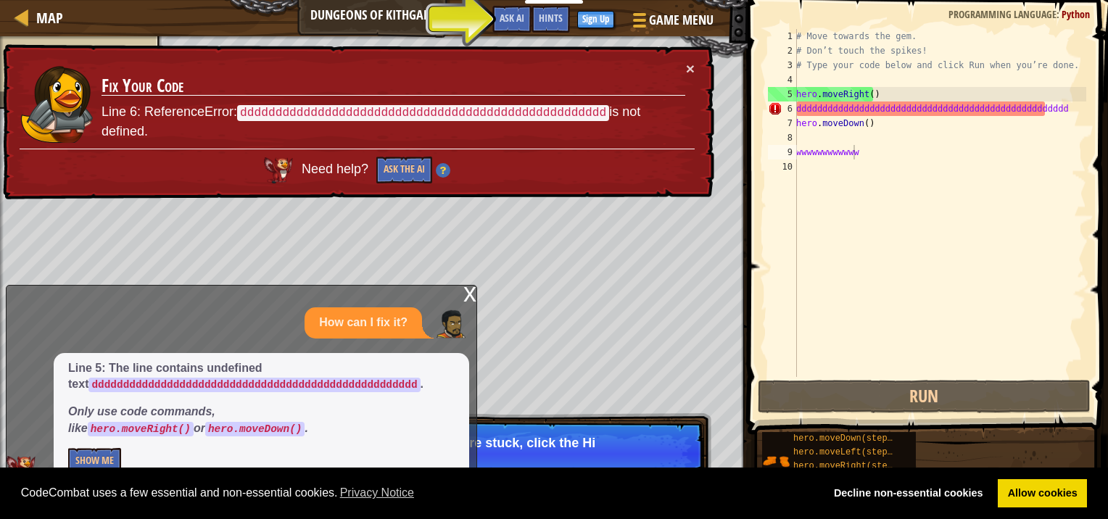
click at [470, 300] on div "x" at bounding box center [469, 293] width 13 height 15
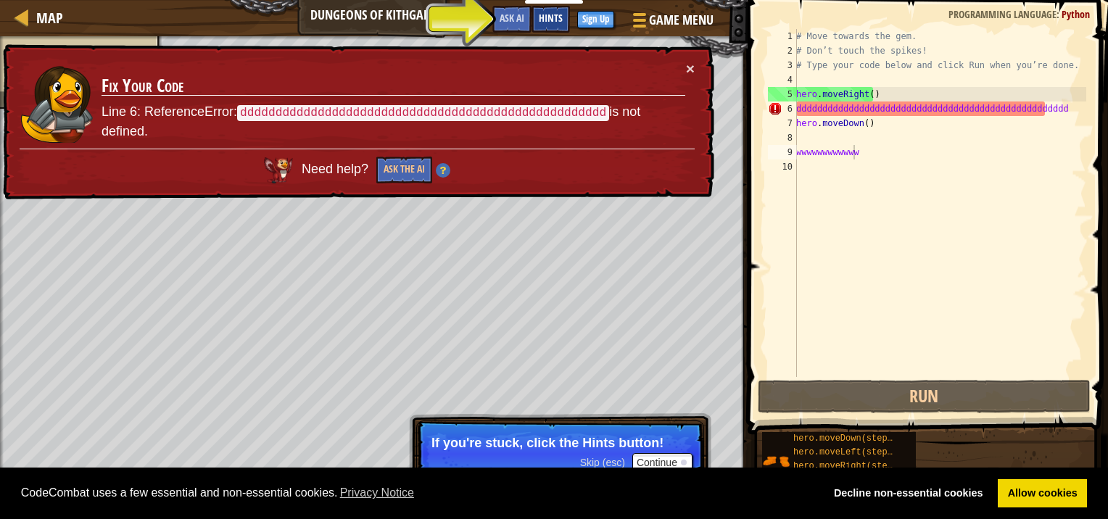
click at [547, 15] on span "Hints" at bounding box center [551, 18] width 24 height 14
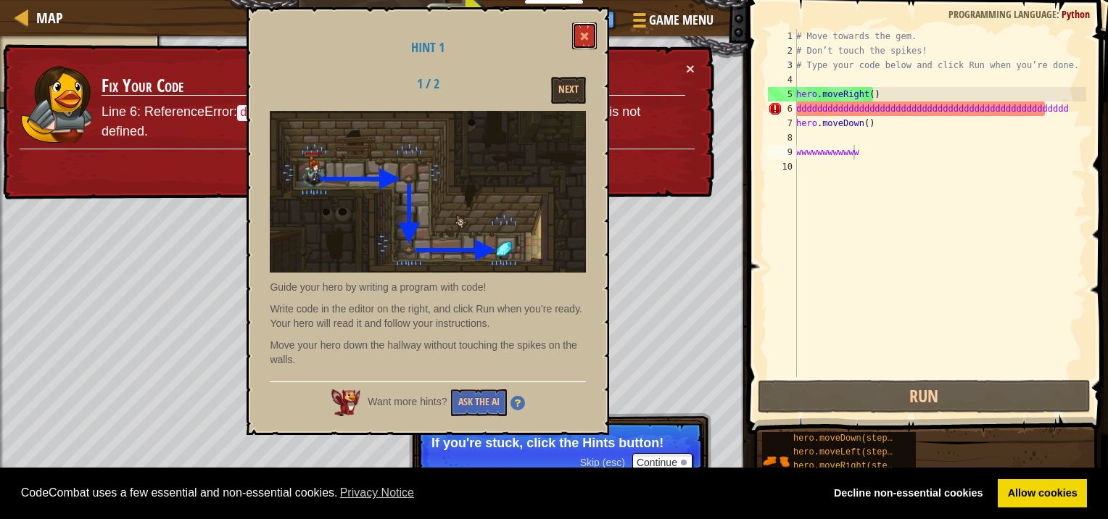
drag, startPoint x: 585, startPoint y: 38, endPoint x: 586, endPoint y: 51, distance: 13.1
click at [584, 38] on span at bounding box center [584, 36] width 10 height 10
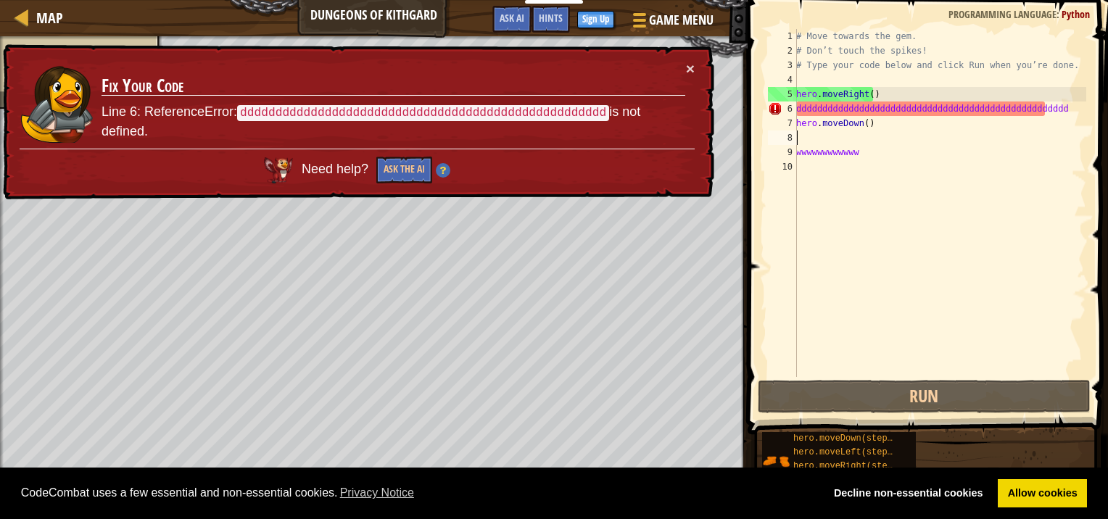
scroll to position [7, 0]
click at [856, 131] on div "# Move towards the gem. # Don’t touch the spikes! # Type your code below and cl…" at bounding box center [939, 217] width 293 height 377
click at [861, 122] on div "# Move towards the gem. # Don’t touch the spikes! # Type your code below and cl…" at bounding box center [939, 217] width 293 height 377
click at [862, 122] on div "# Move towards the gem. # Don’t touch the spikes! # Type your code below and cl…" at bounding box center [939, 217] width 293 height 377
click at [1055, 120] on div "# Move towards the gem. # Don’t touch the spikes! # Type your code below and cl…" at bounding box center [939, 217] width 293 height 377
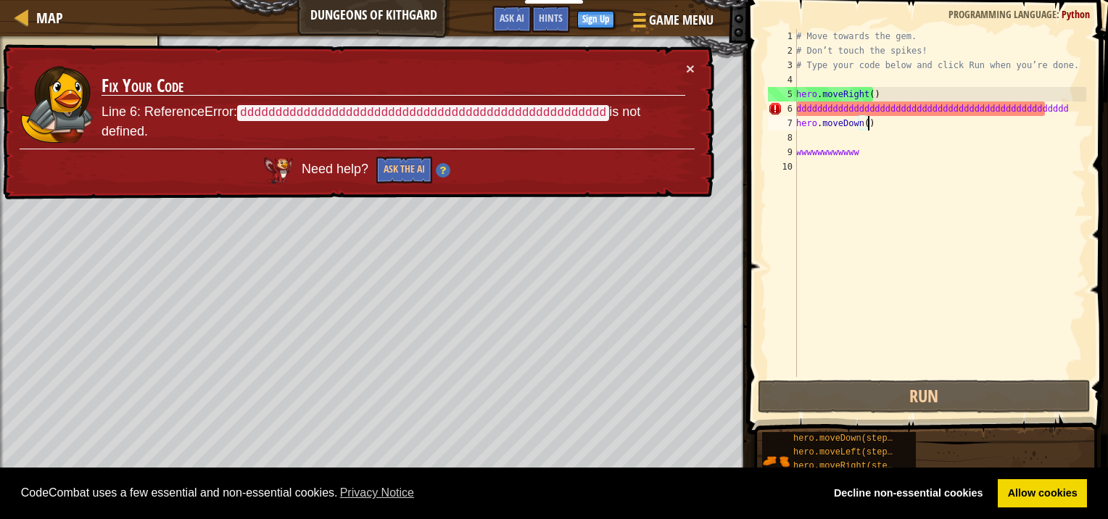
click at [1053, 112] on div "# Move towards the gem. # Don’t touch the spikes! # Type your code below and cl…" at bounding box center [939, 217] width 293 height 377
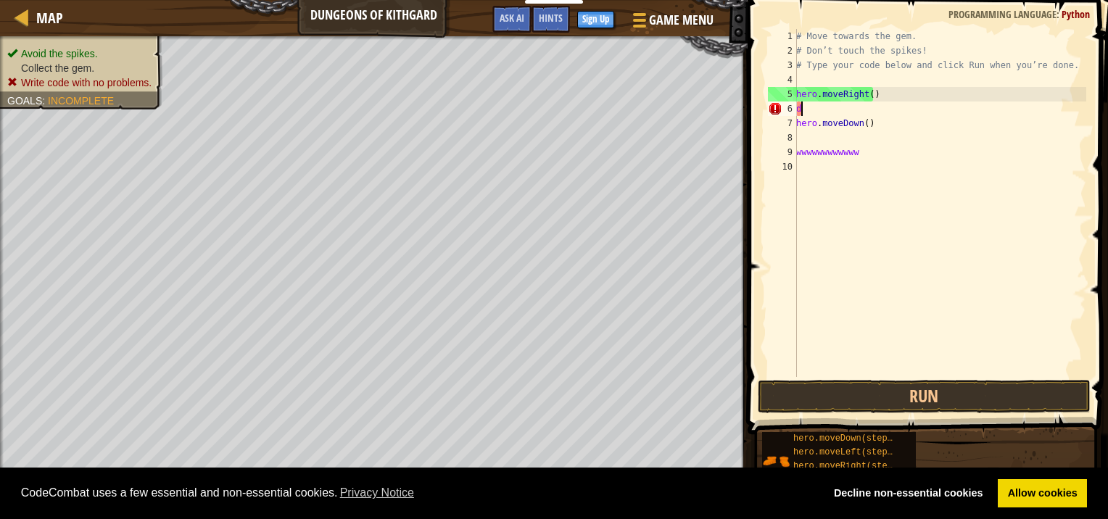
type textarea "d"
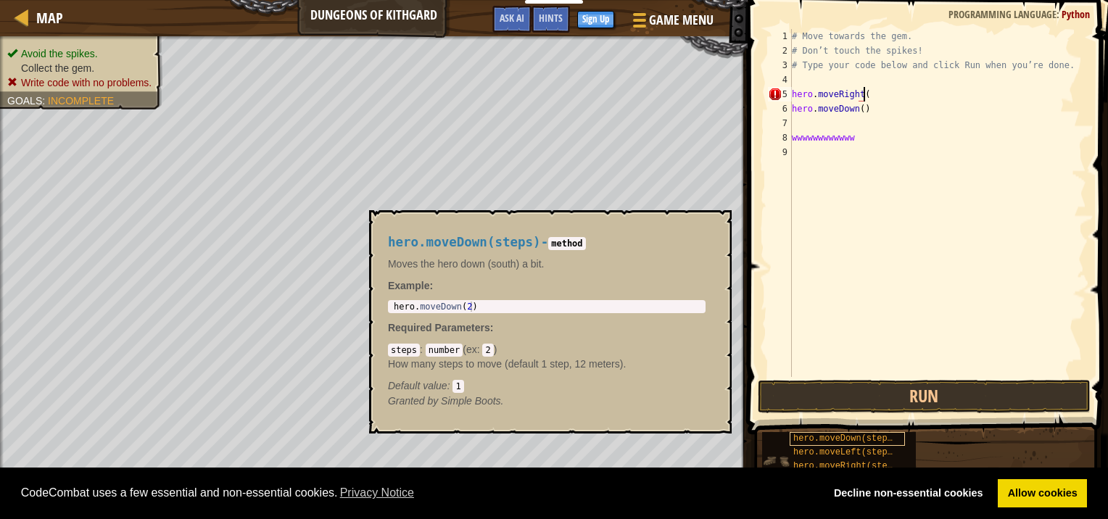
scroll to position [7, 5]
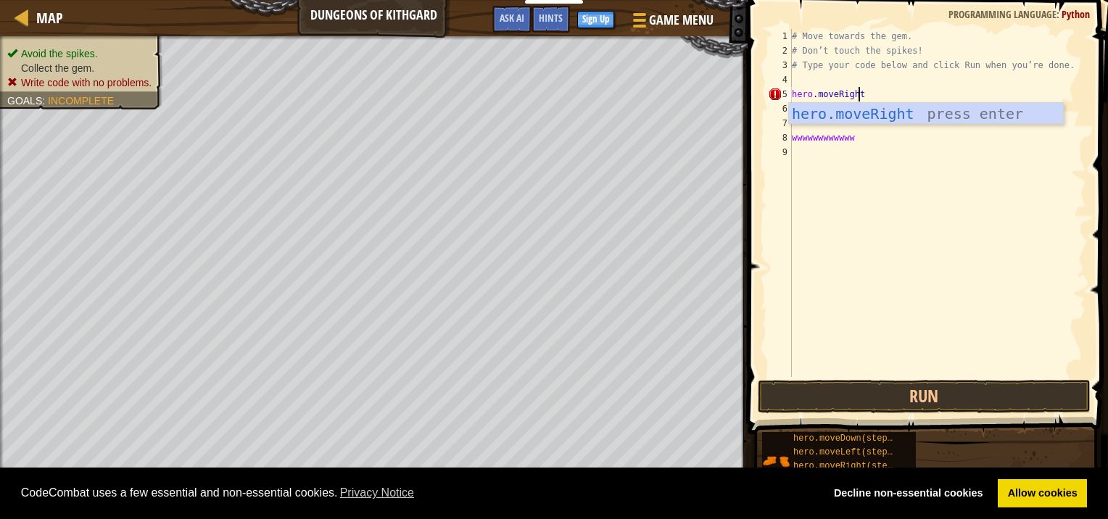
type textarea "hero.moveRigh"
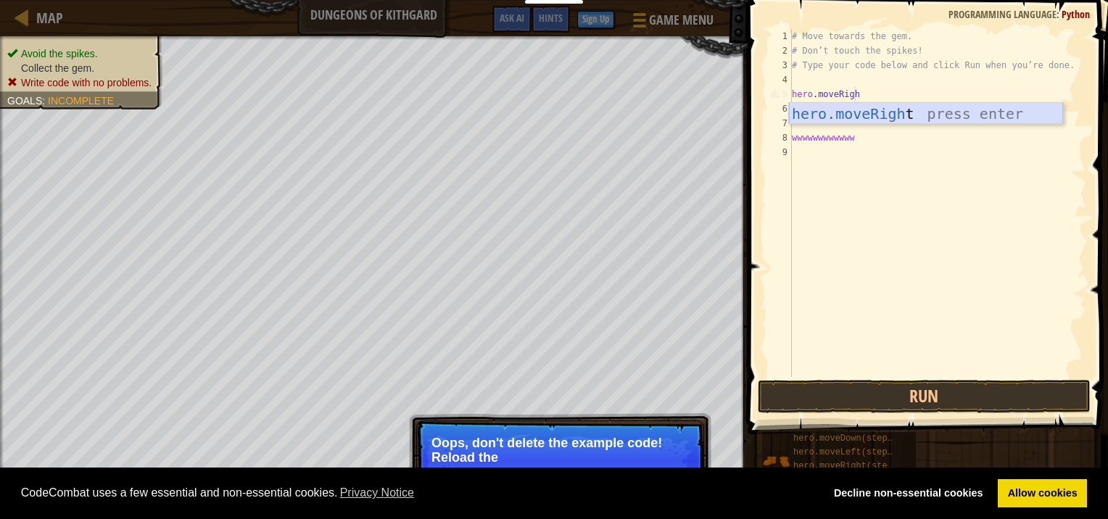
click at [957, 113] on div "hero.moveRigh t press enter" at bounding box center [926, 135] width 274 height 65
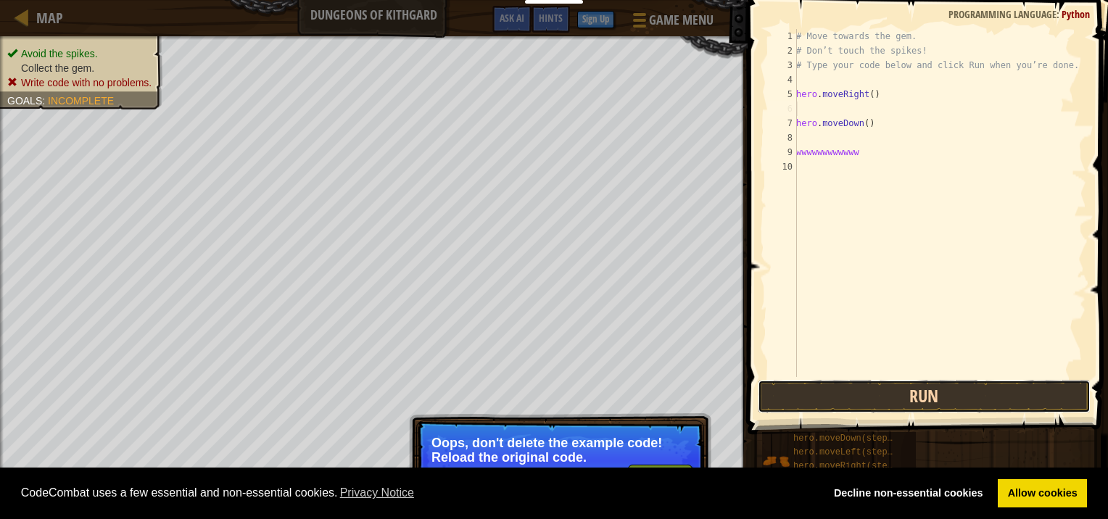
click at [894, 403] on button "Run" at bounding box center [924, 396] width 333 height 33
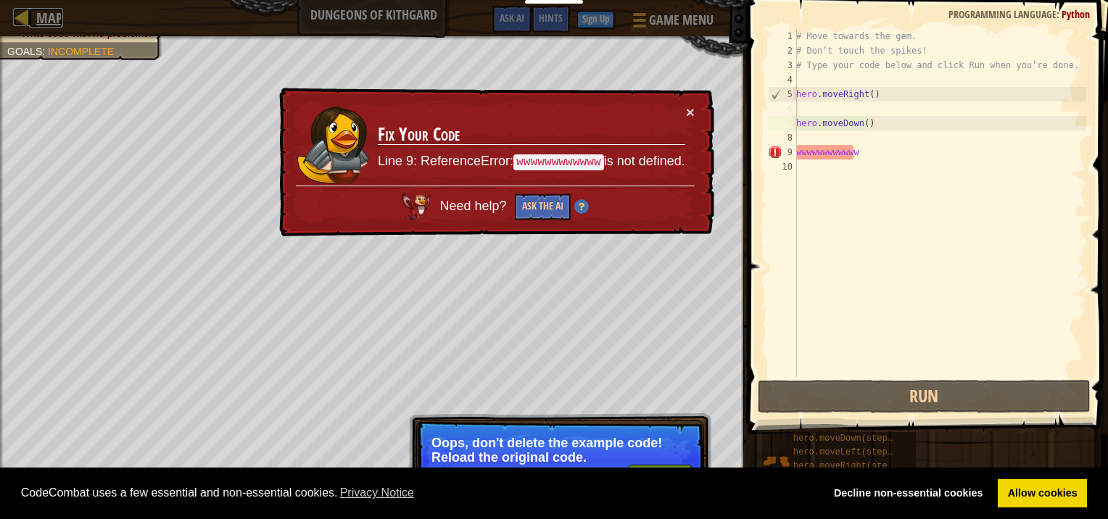
click at [32, 15] on link "Map" at bounding box center [46, 18] width 34 height 20
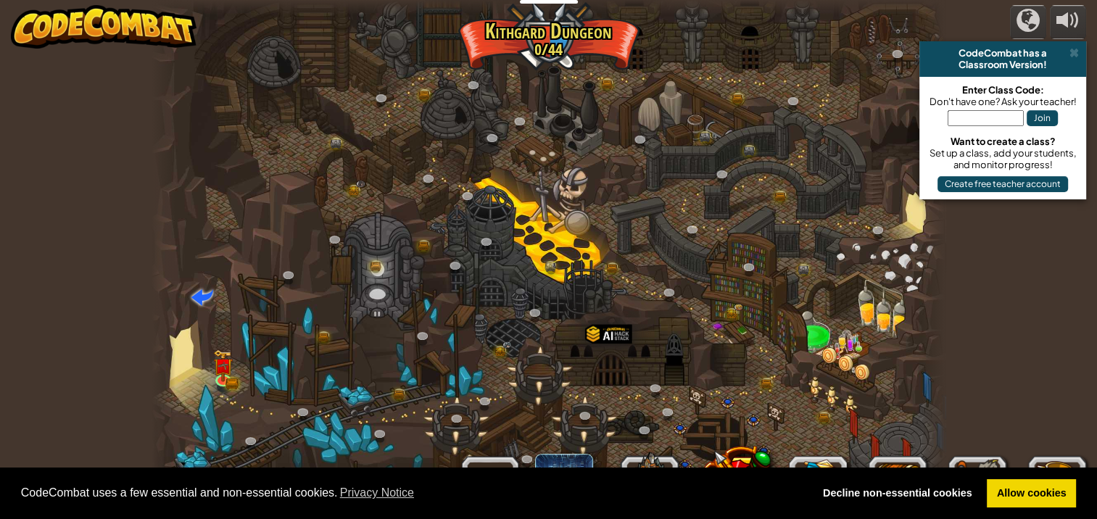
click at [32, 17] on img at bounding box center [104, 27] width 186 height 44
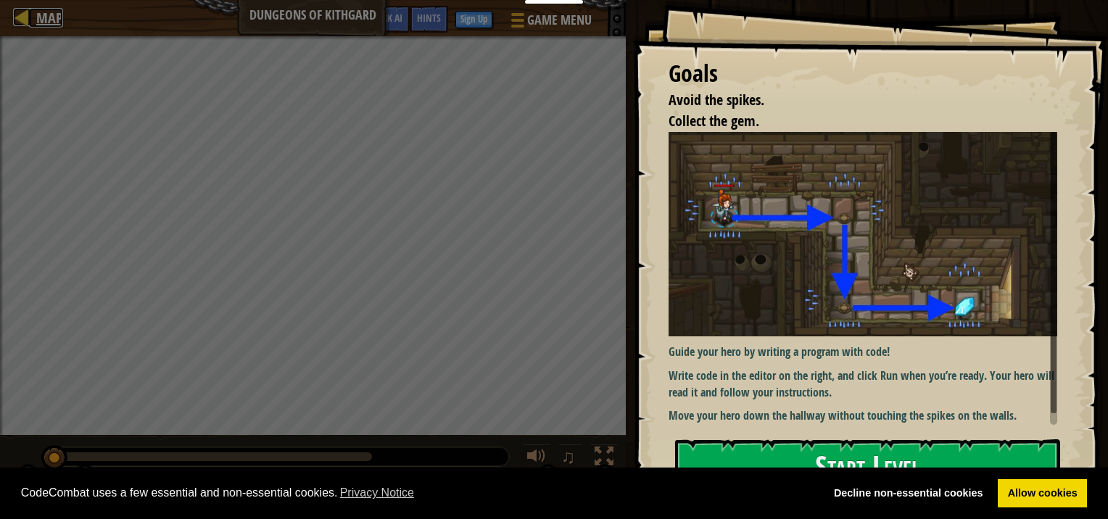
click at [21, 12] on div at bounding box center [22, 17] width 18 height 18
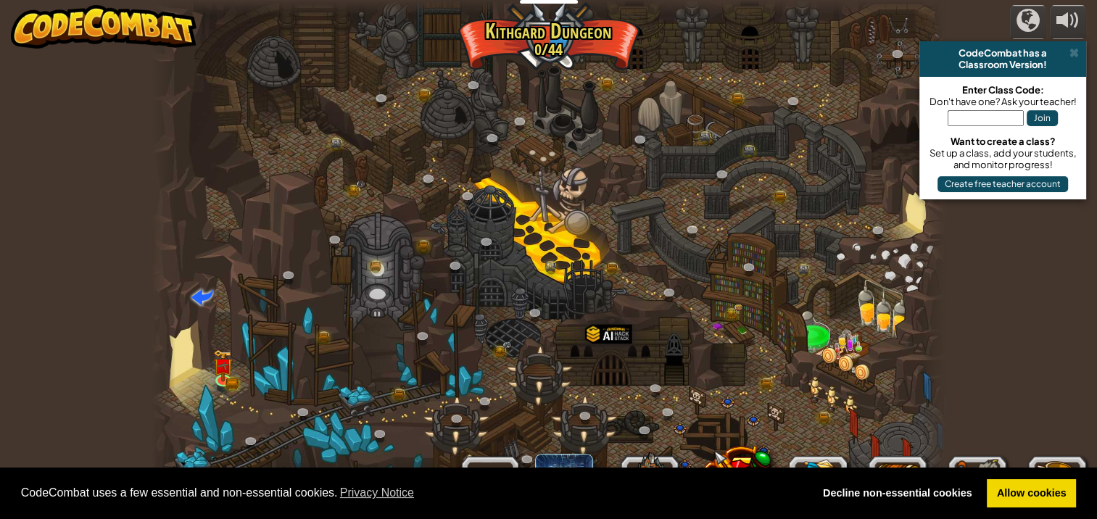
click at [16, 12] on img at bounding box center [104, 27] width 186 height 44
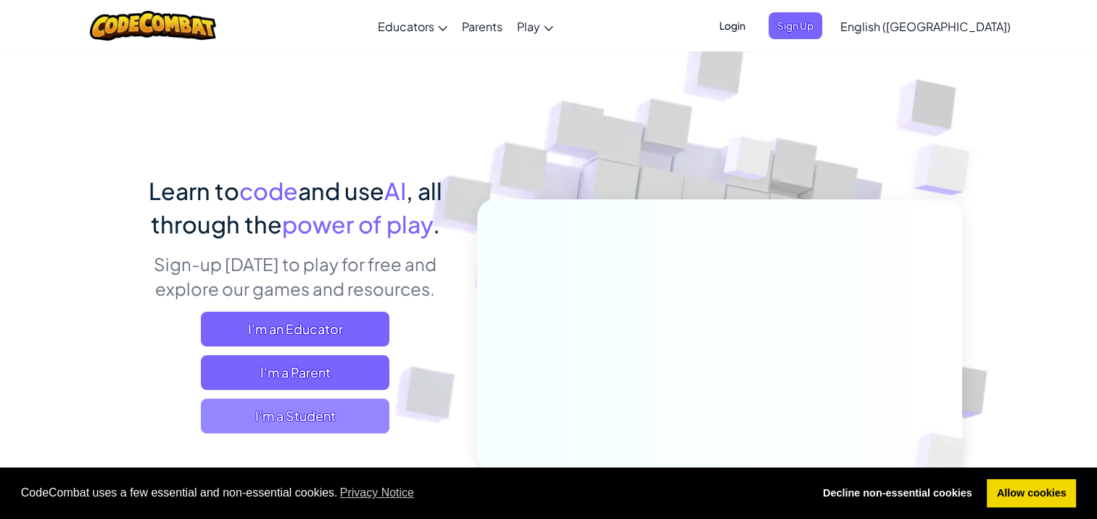
click at [305, 422] on span "I'm a Student" at bounding box center [295, 416] width 189 height 35
